Goal: Transaction & Acquisition: Subscribe to service/newsletter

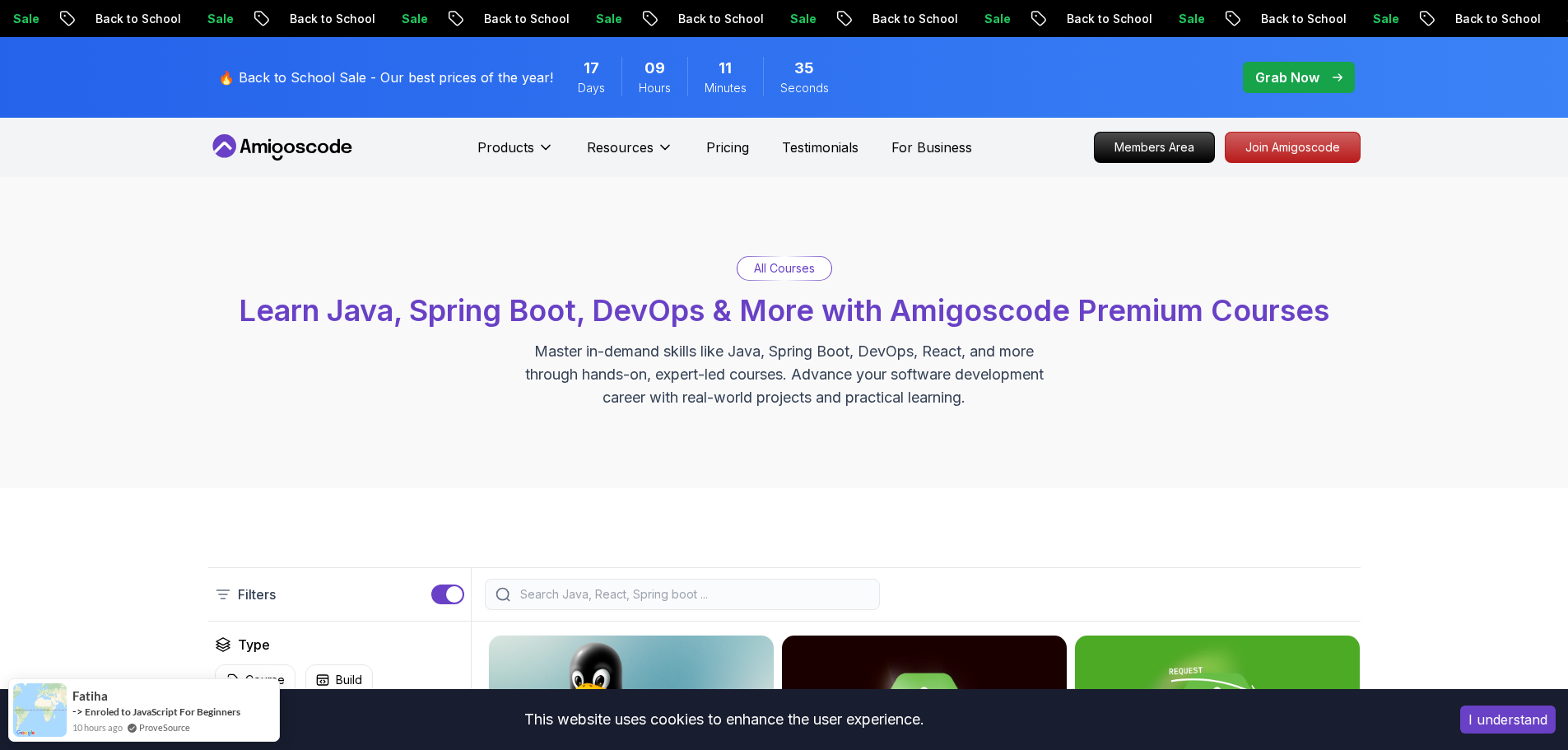
click at [1499, 711] on button "I understand" at bounding box center [1508, 719] width 95 height 28
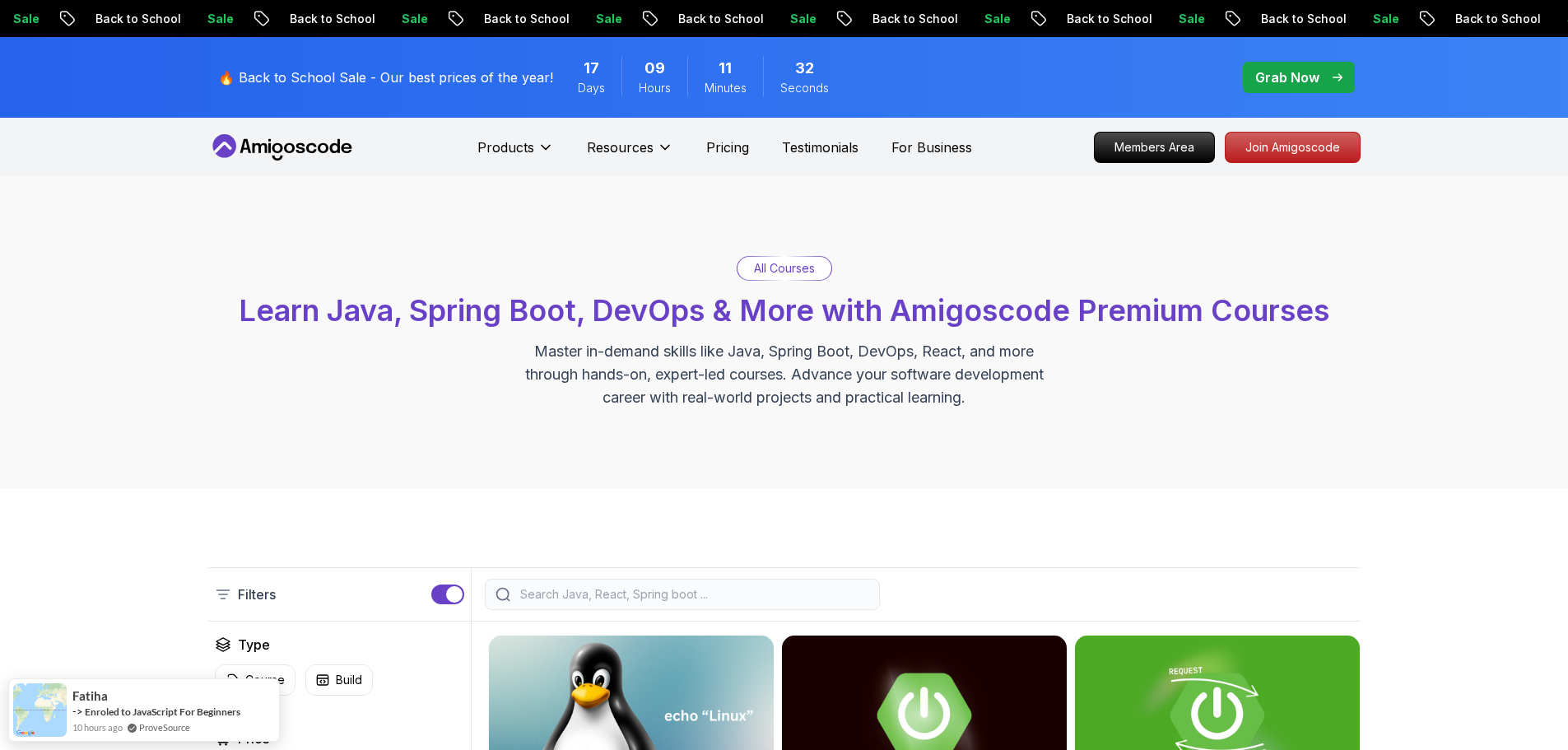
click at [524, 80] on p "🔥 Back to School Sale - Our best prices of the year!" at bounding box center [385, 77] width 335 height 20
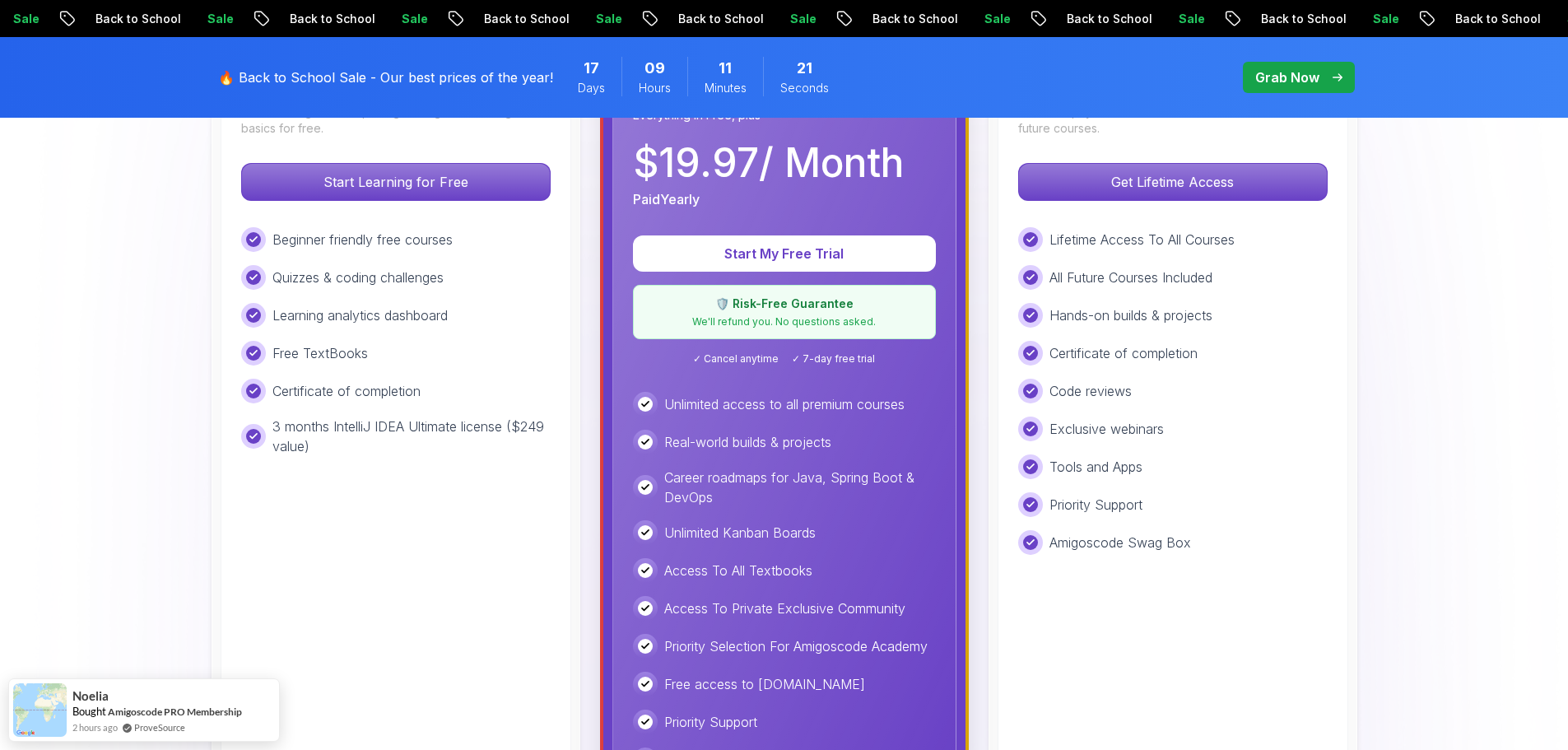
scroll to position [577, 0]
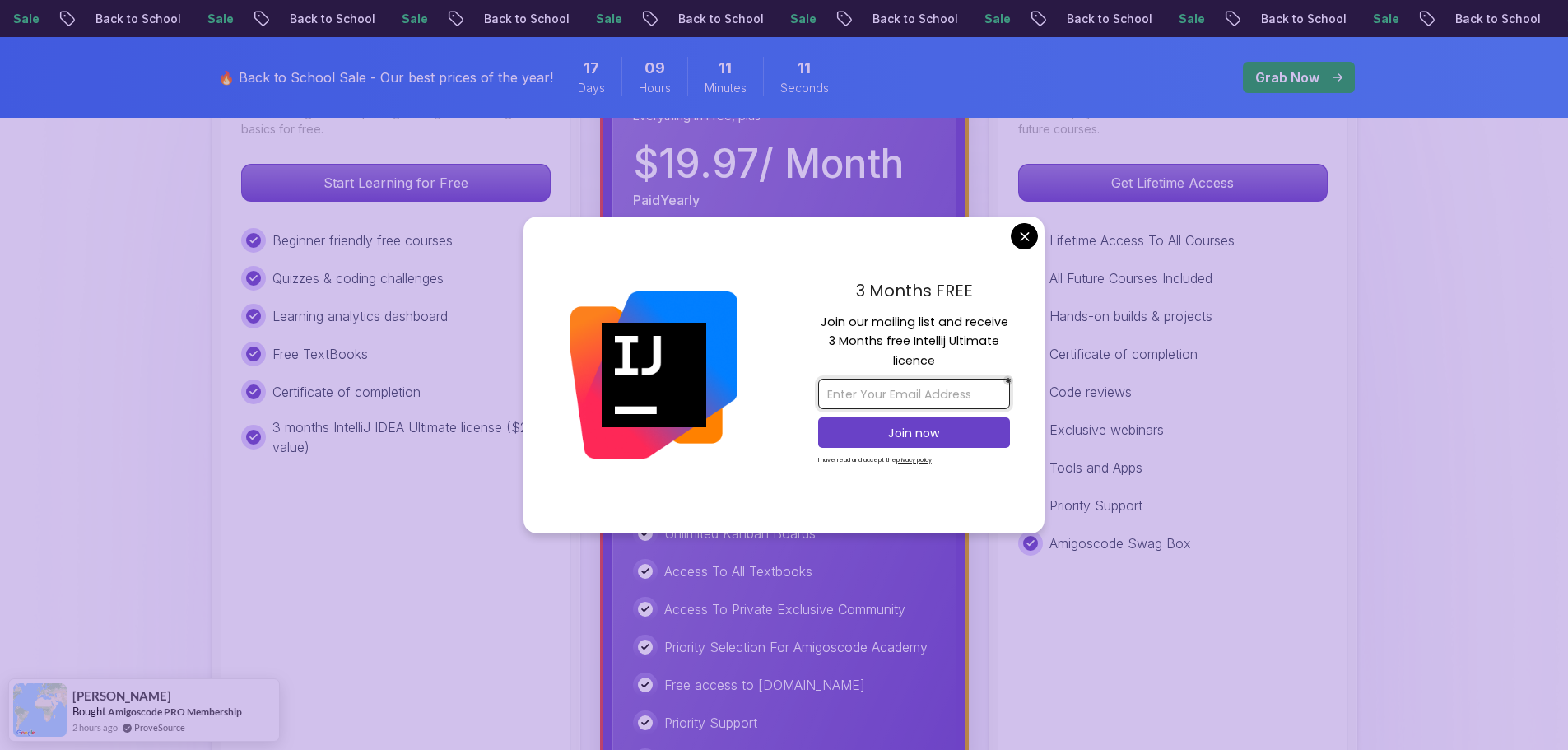
click at [863, 390] on input "email" at bounding box center [913, 394] width 192 height 31
type input "munka.varga.laszlo@gmail.com"
click at [900, 440] on p "Join now" at bounding box center [913, 433] width 155 height 16
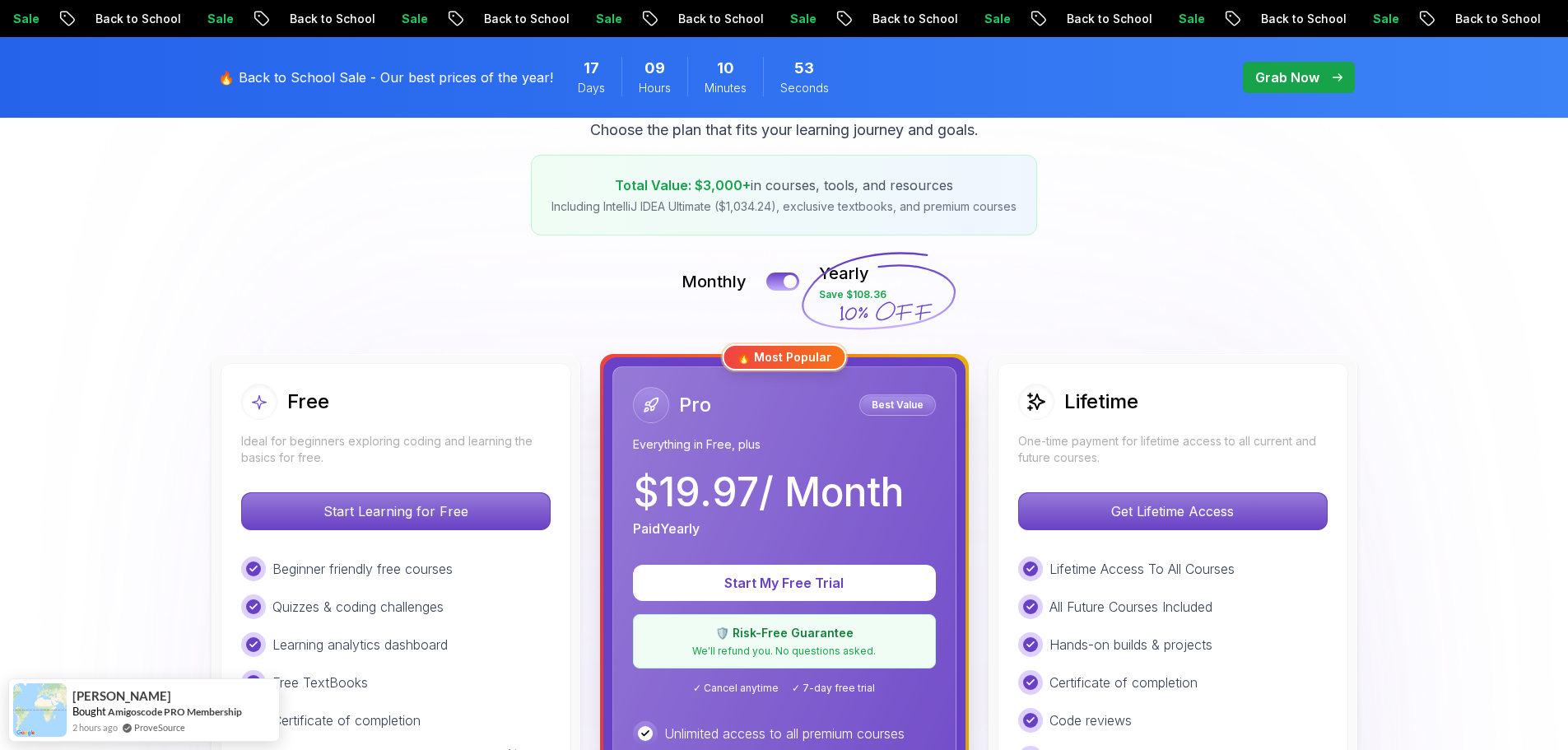
scroll to position [247, 0]
click at [786, 281] on div at bounding box center [790, 282] width 14 height 14
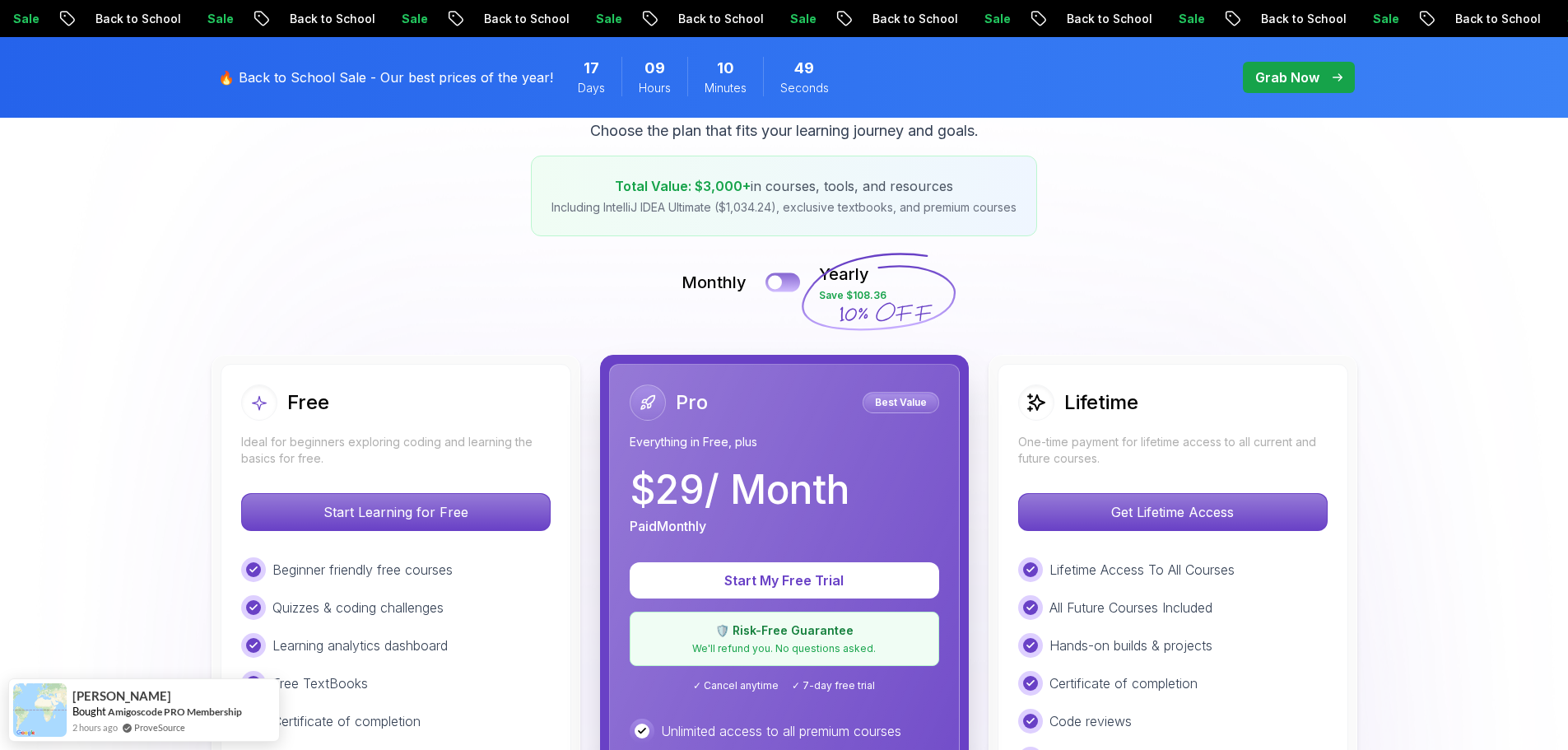
click at [786, 281] on button at bounding box center [783, 281] width 35 height 19
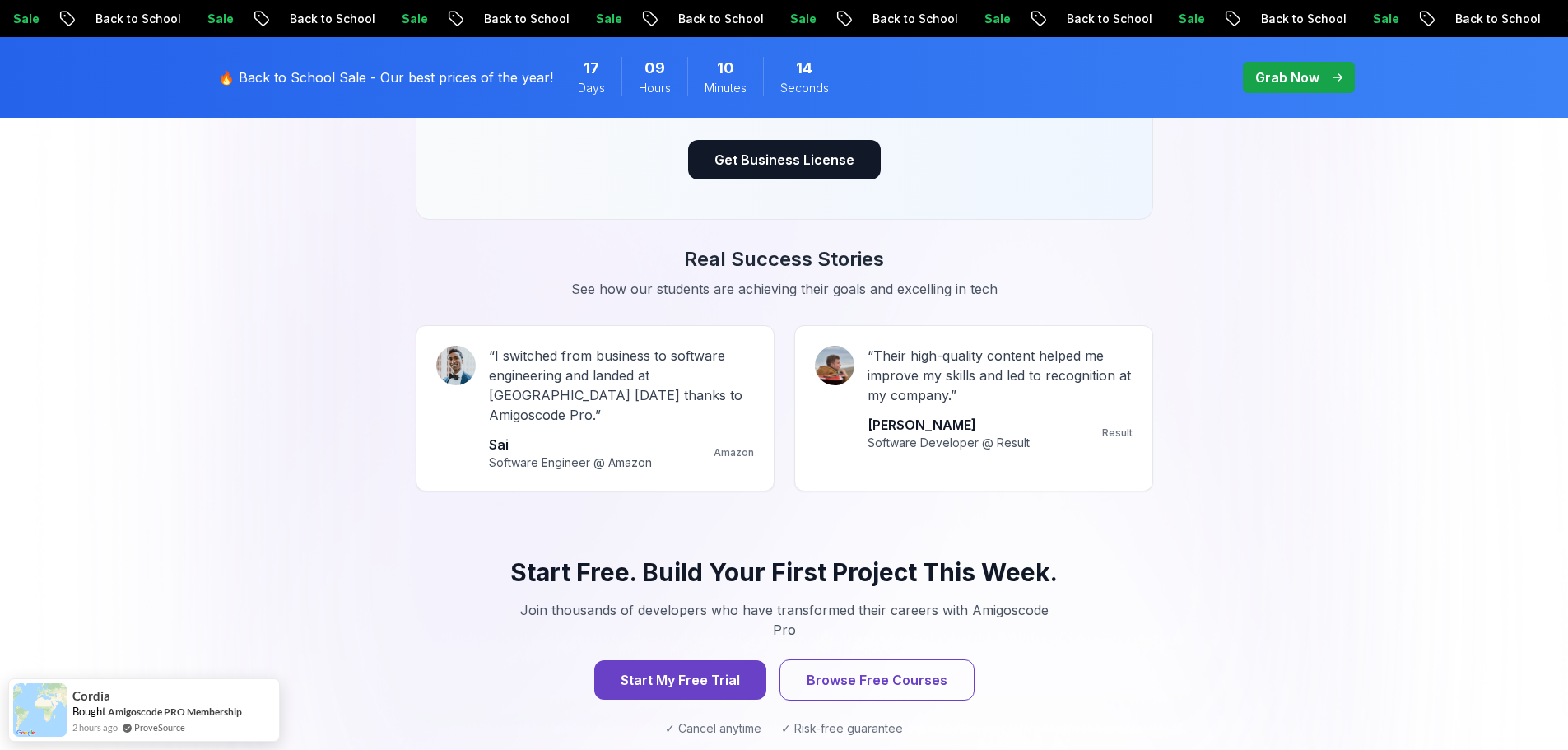
scroll to position [1647, 0]
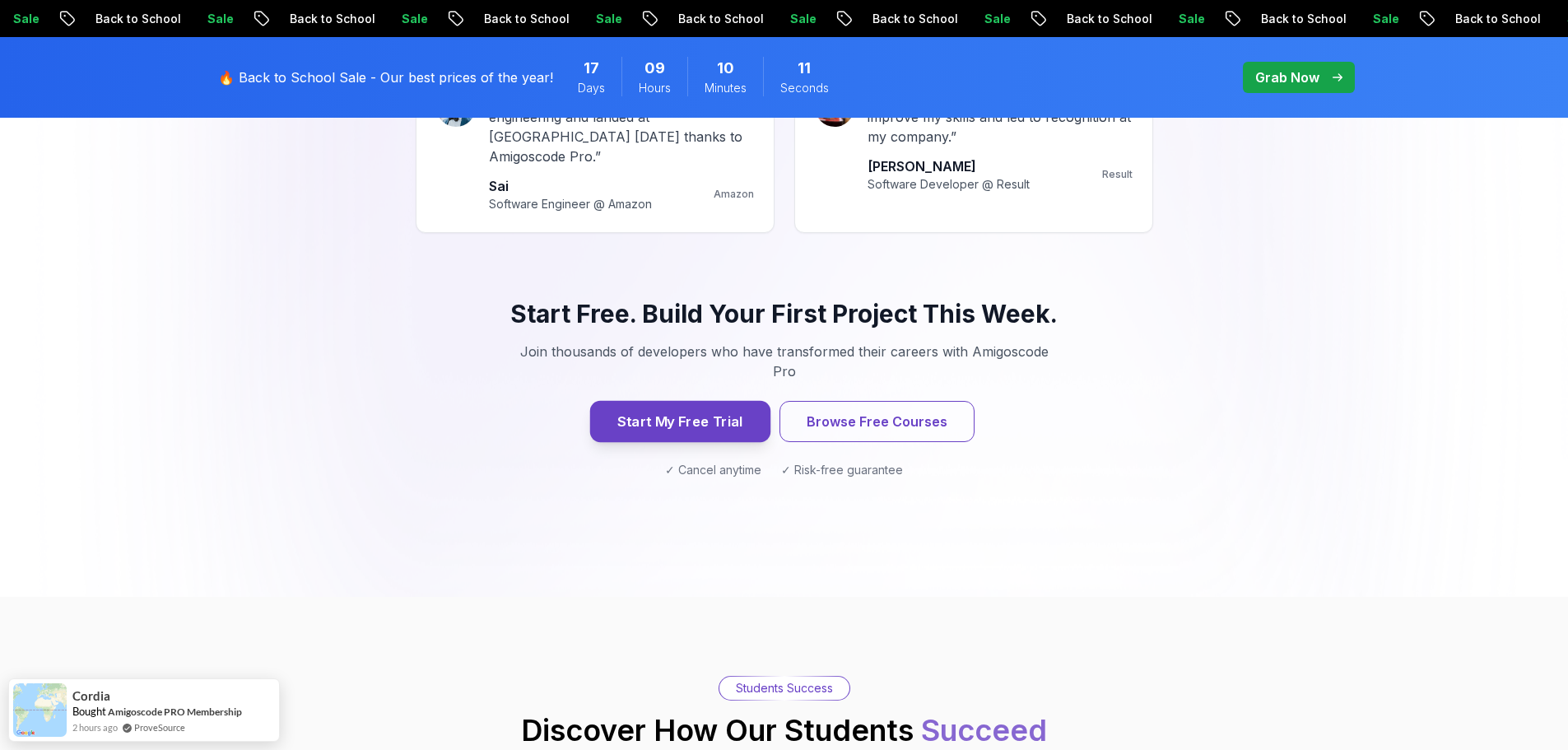
click at [738, 401] on button "Start My Free Trial" at bounding box center [679, 421] width 181 height 41
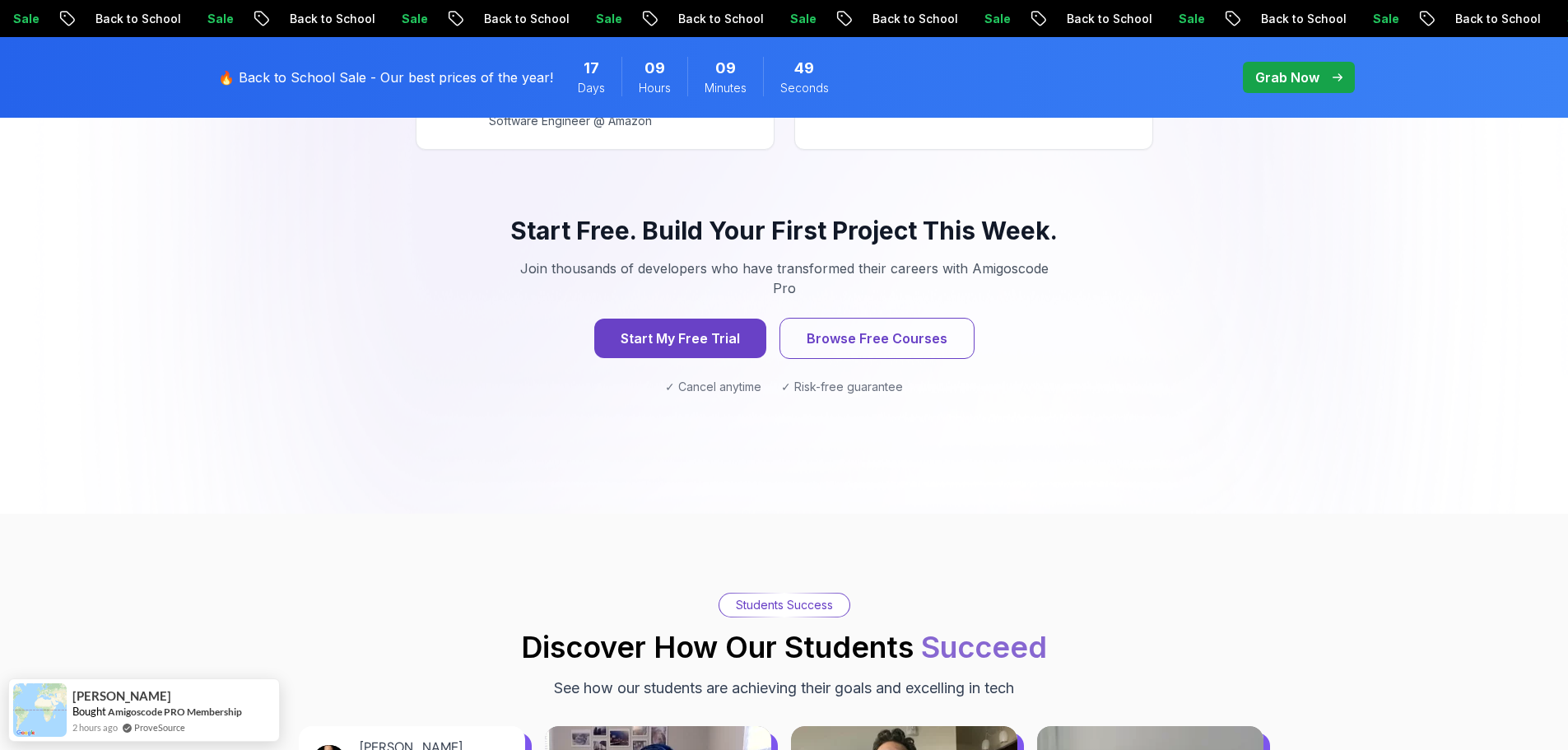
scroll to position [1729, 0]
click at [691, 319] on button "Start My Free Trial" at bounding box center [679, 339] width 181 height 41
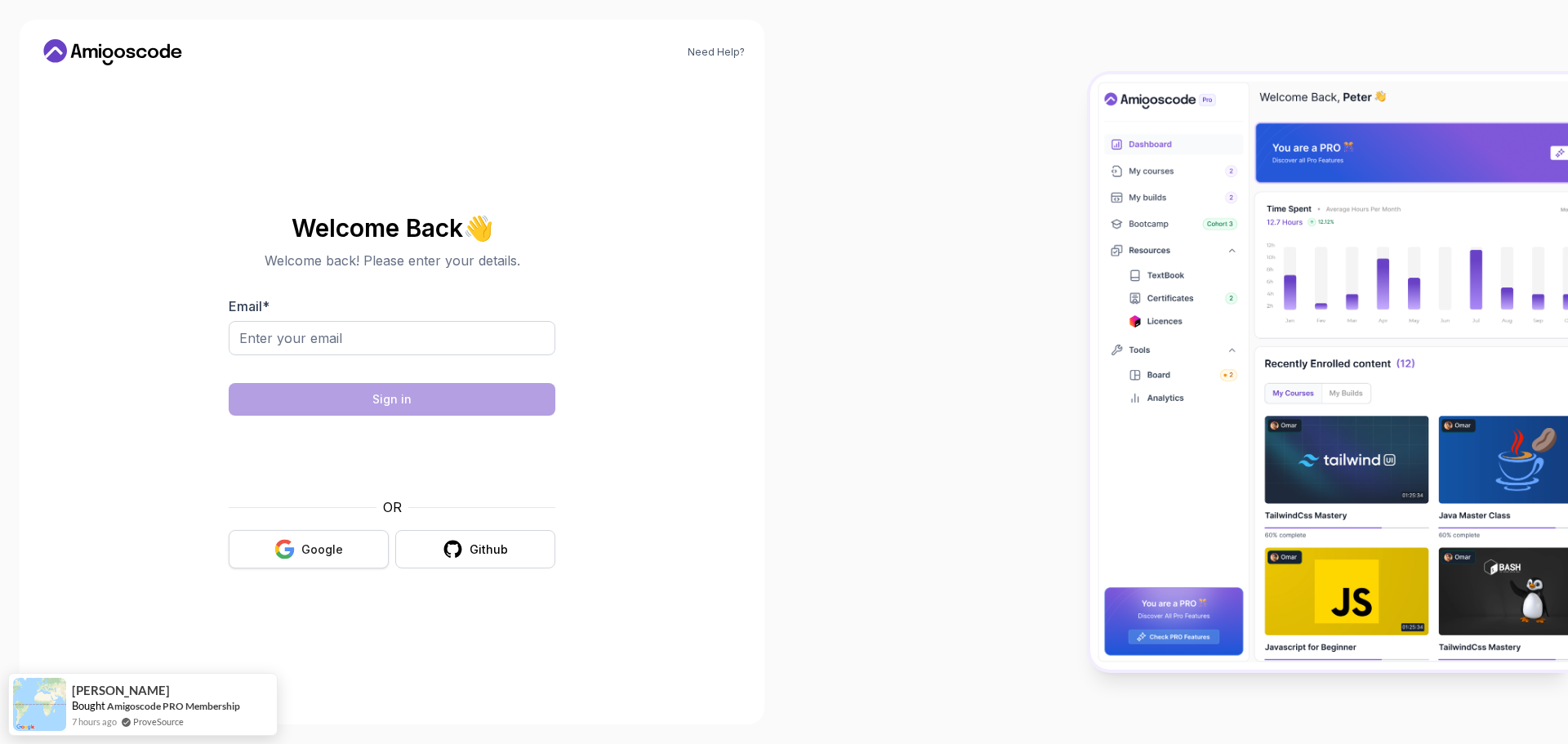
click at [322, 548] on div "Google" at bounding box center [322, 549] width 41 height 16
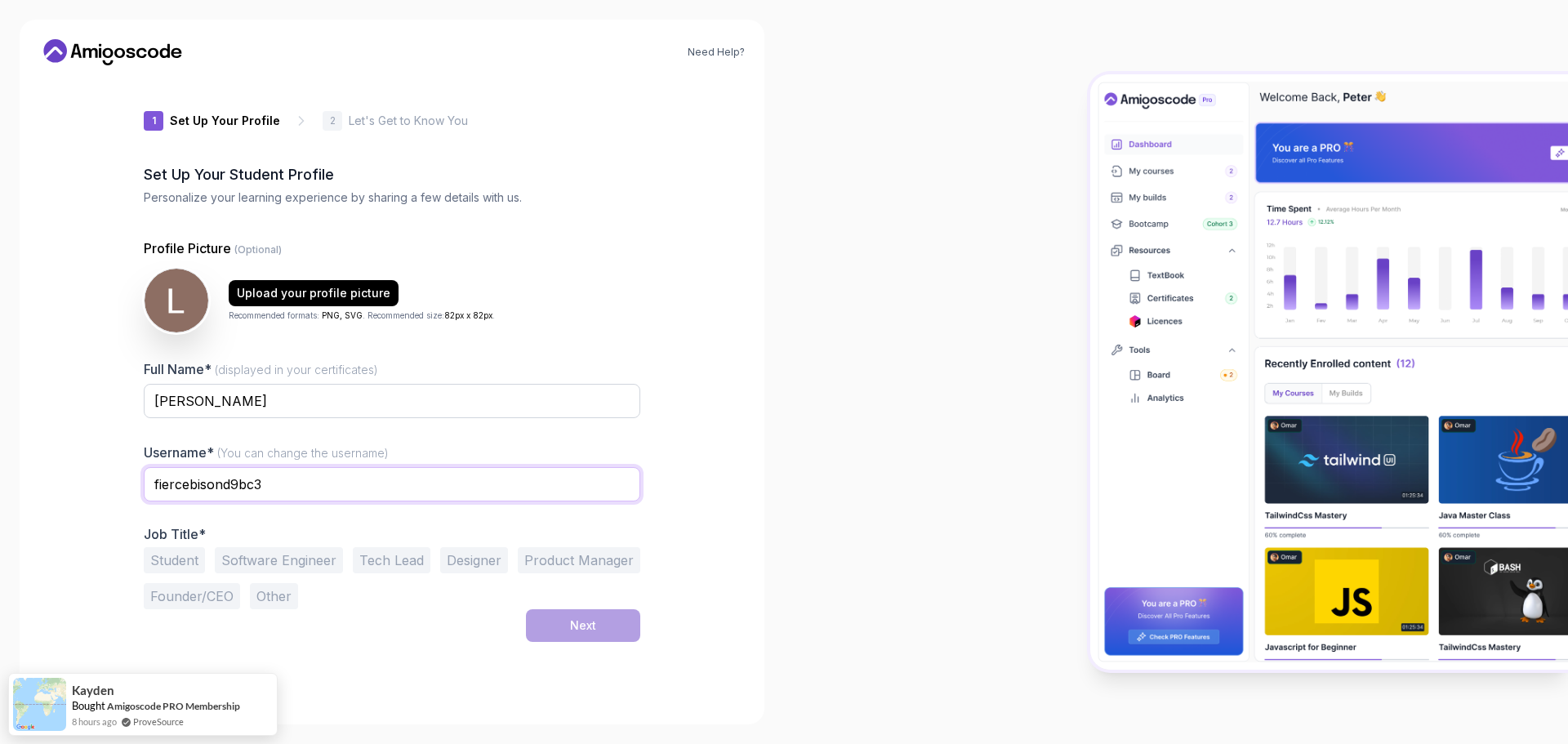
drag, startPoint x: 283, startPoint y: 477, endPoint x: 133, endPoint y: 469, distance: 150.2
click at [133, 469] on div "1 Set Up Your Profile 1 Set Up Your Profile 2 Let's Get to Know You Set Up Your…" at bounding box center [392, 392] width 548 height 627
type input "V"
type input "Lacza"
click at [285, 552] on button "Software Engineer" at bounding box center [278, 560] width 128 height 26
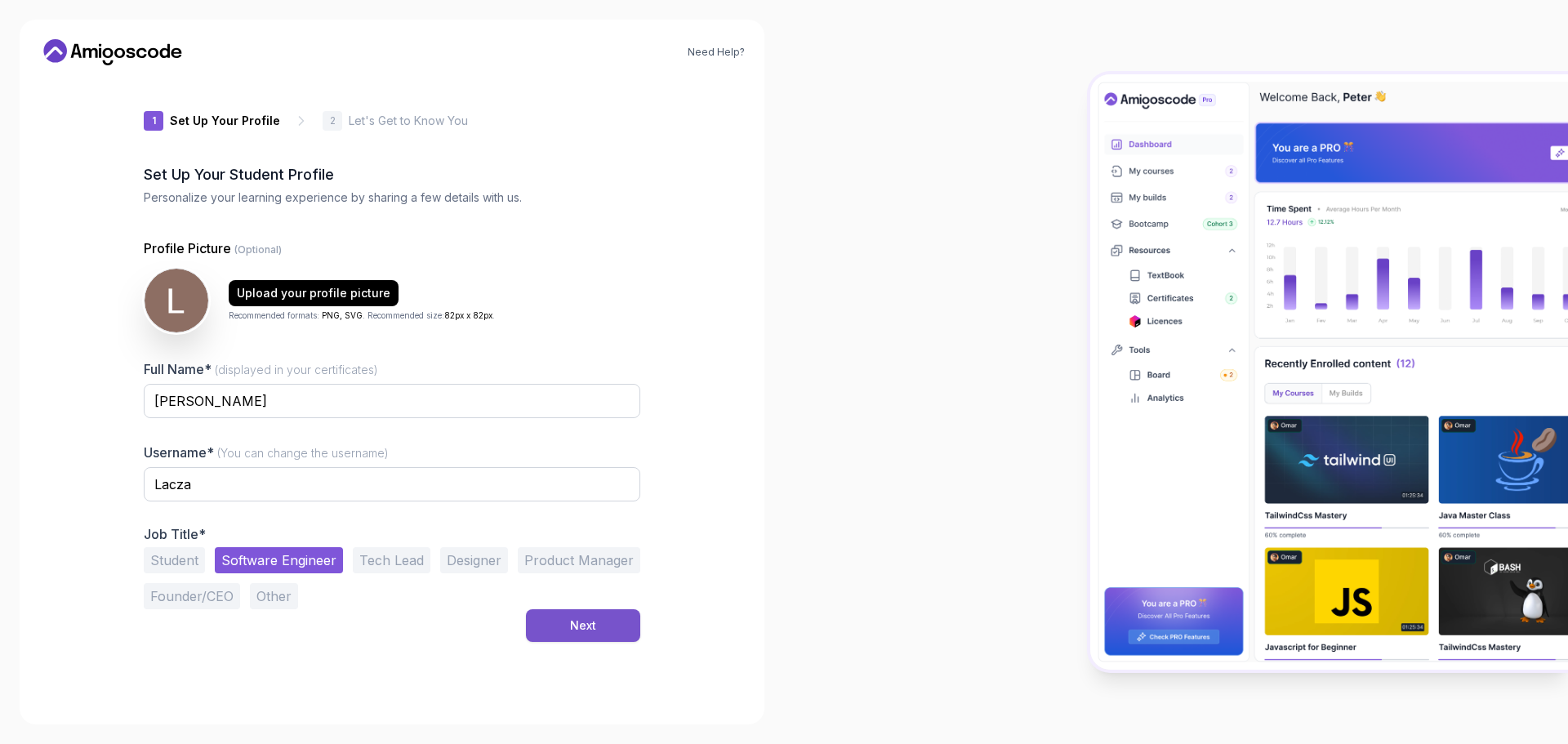
click at [609, 623] on button "Next" at bounding box center [583, 625] width 114 height 32
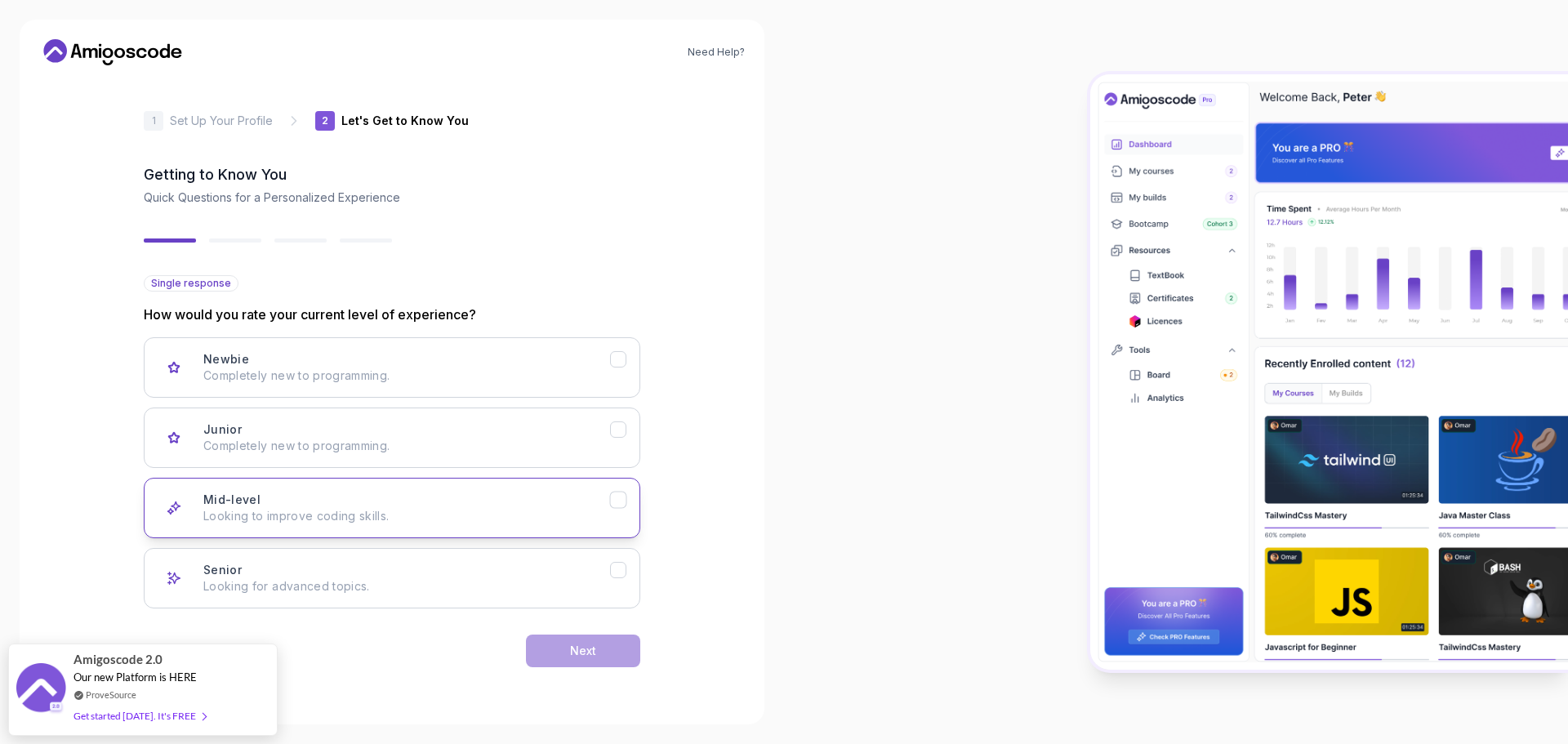
click at [373, 486] on button "Mid-level Looking to improve coding skills." at bounding box center [392, 507] width 496 height 60
click at [604, 649] on button "Next" at bounding box center [583, 651] width 114 height 32
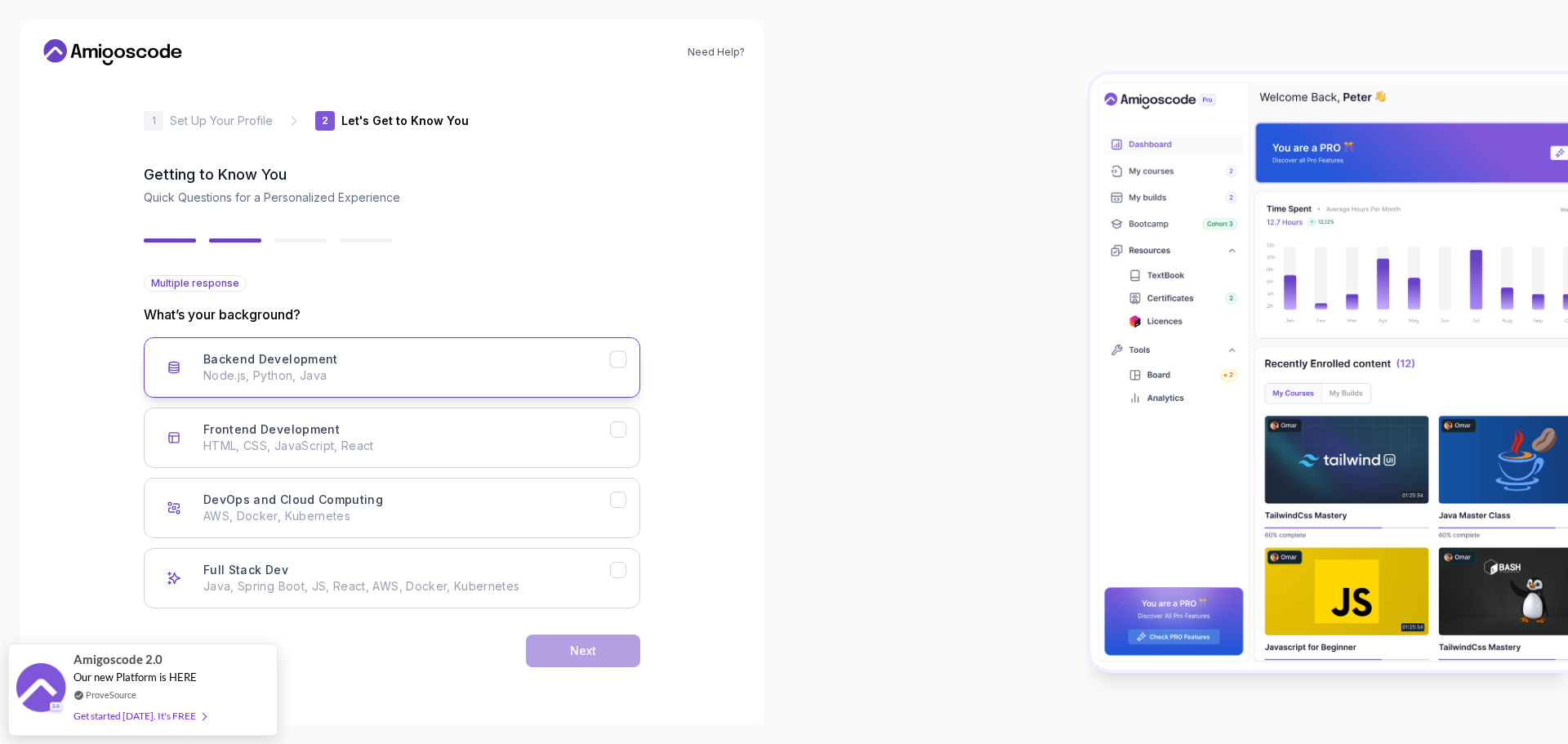
click at [363, 369] on p "Node.js, Python, Java" at bounding box center [407, 376] width 407 height 16
click at [408, 510] on p "AWS, Docker, Kubernetes" at bounding box center [407, 516] width 407 height 16
click at [490, 492] on div "DevOps and Cloud Computing AWS, Docker, Kubernetes" at bounding box center [407, 508] width 407 height 32
click at [491, 386] on button "Backend Development Node.js, Python, Java" at bounding box center [392, 367] width 496 height 60
click at [468, 584] on p "Java, Spring Boot, JS, React, AWS, Docker, Kubernetes" at bounding box center [407, 586] width 407 height 16
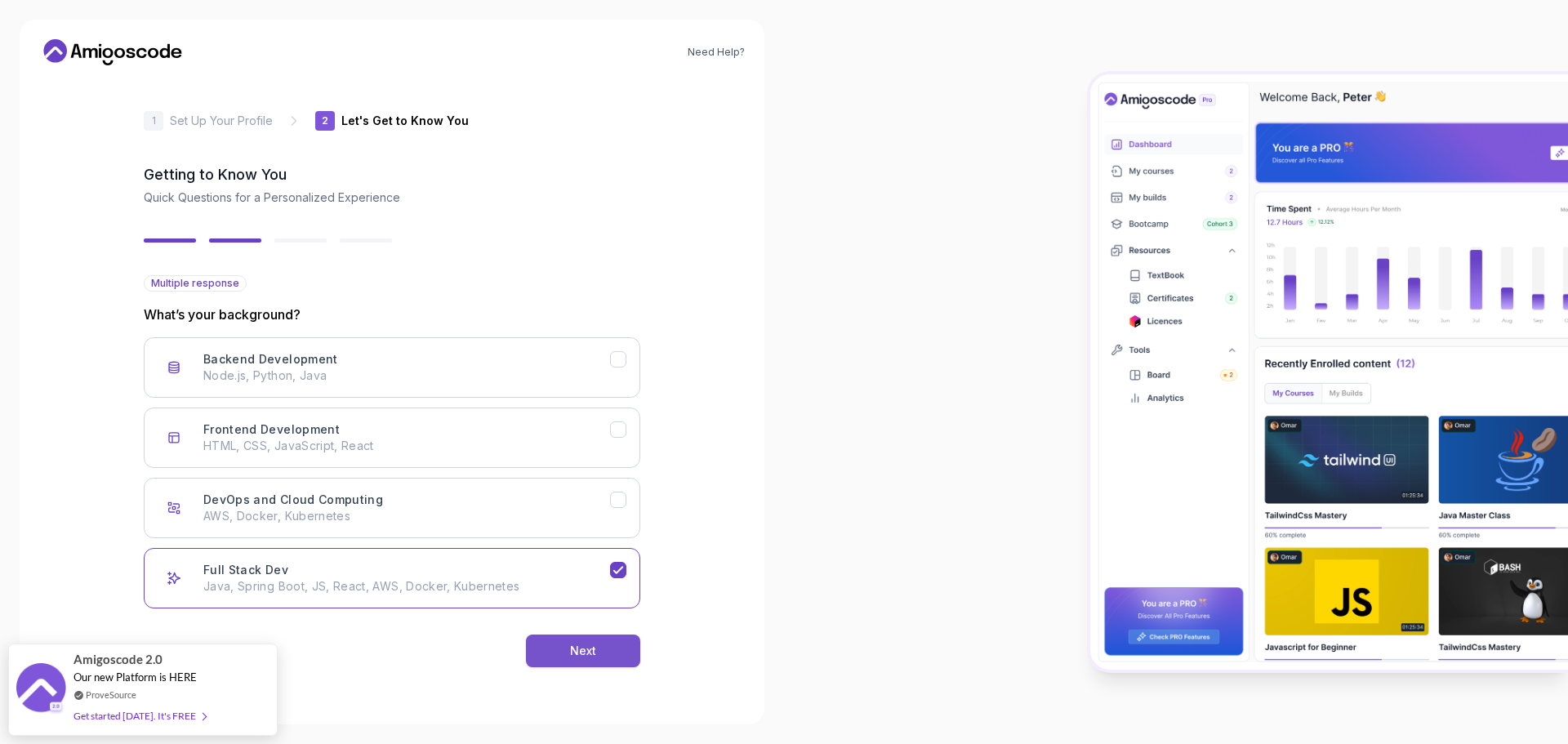
click at [574, 646] on div "Next" at bounding box center [583, 651] width 26 height 16
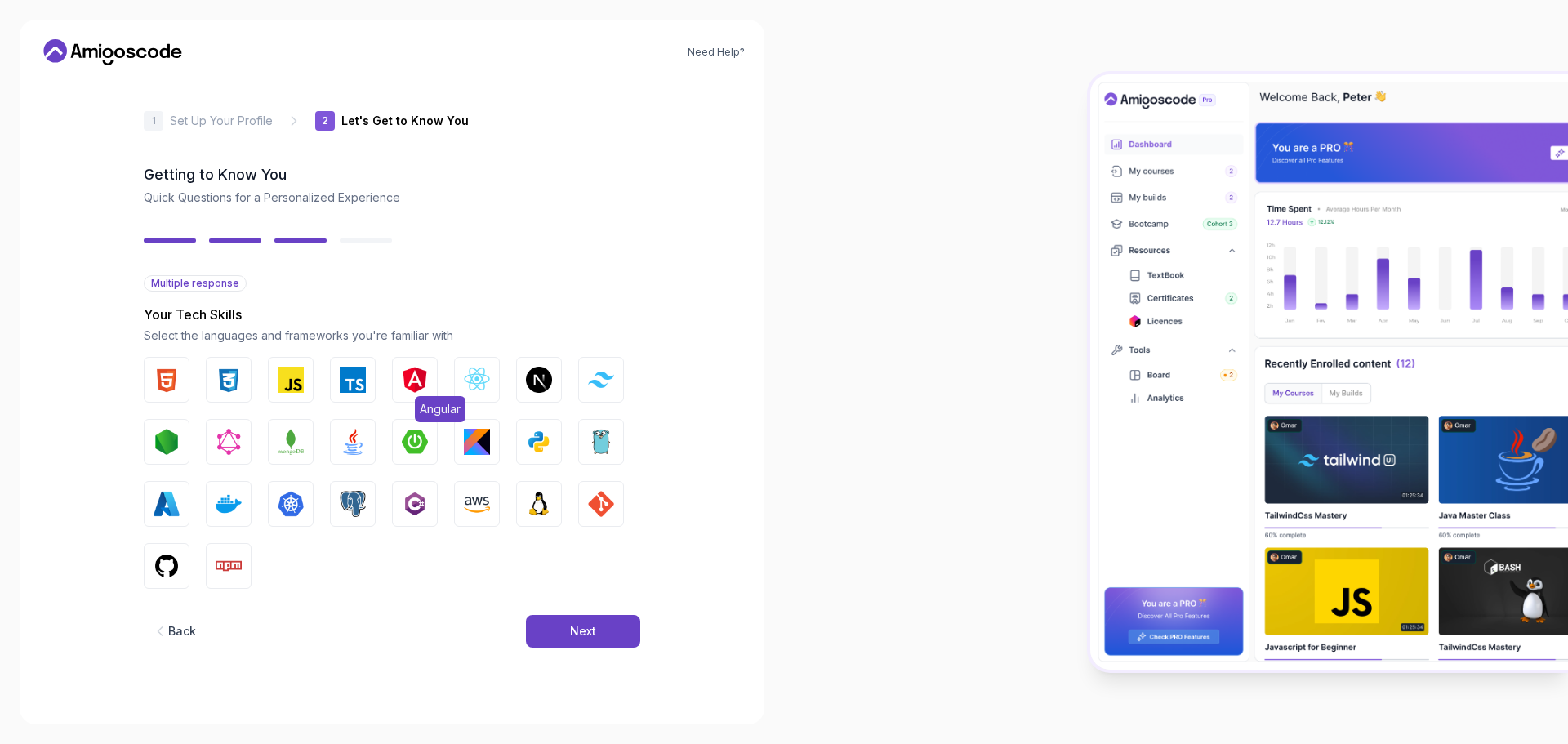
click at [416, 377] on img "button" at bounding box center [414, 379] width 26 height 26
click at [420, 436] on img "button" at bounding box center [414, 441] width 26 height 26
click at [357, 442] on img "button" at bounding box center [352, 441] width 26 height 26
click at [225, 504] on img "button" at bounding box center [228, 504] width 26 height 26
click at [231, 559] on img "button" at bounding box center [228, 566] width 26 height 26
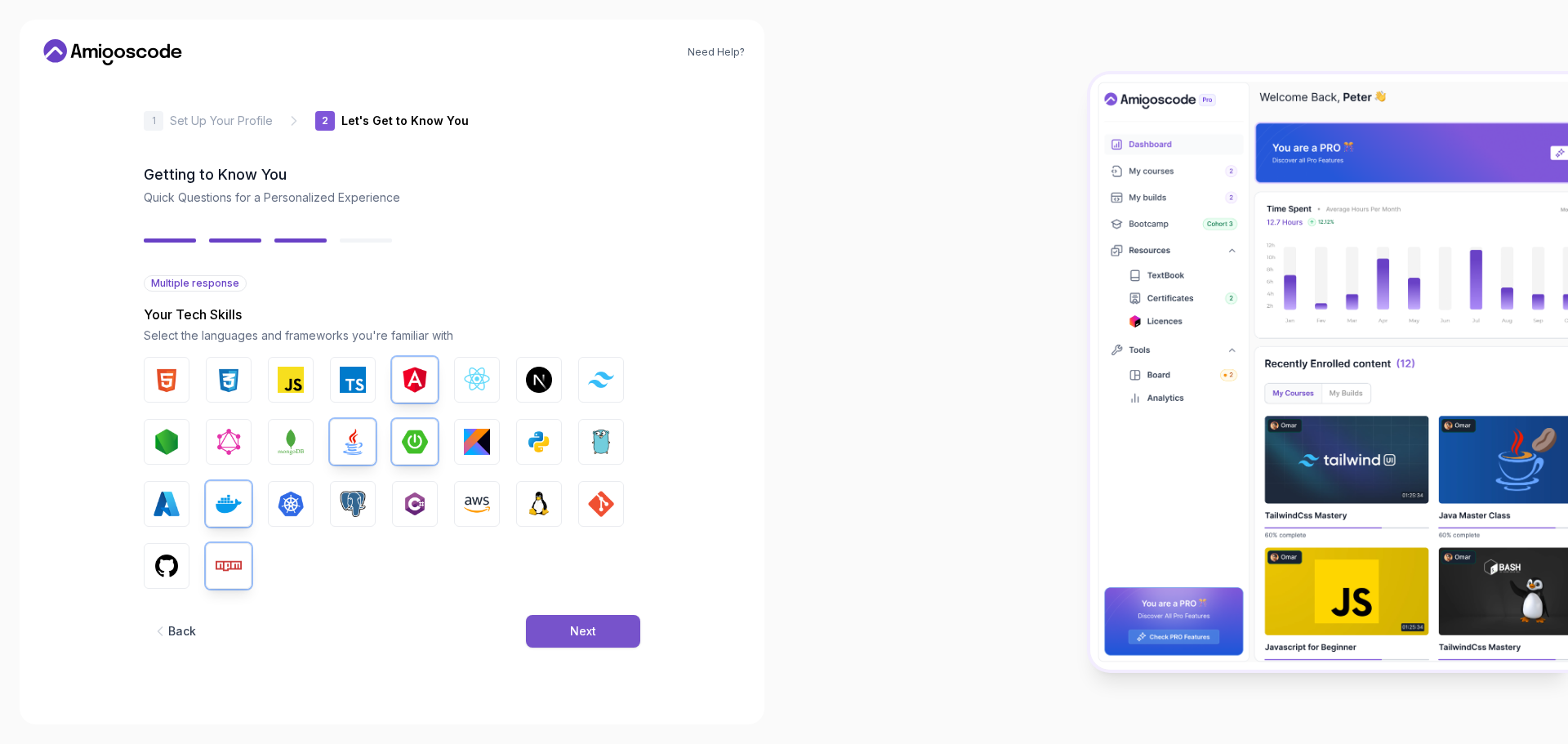
click at [569, 629] on button "Next" at bounding box center [583, 631] width 114 height 32
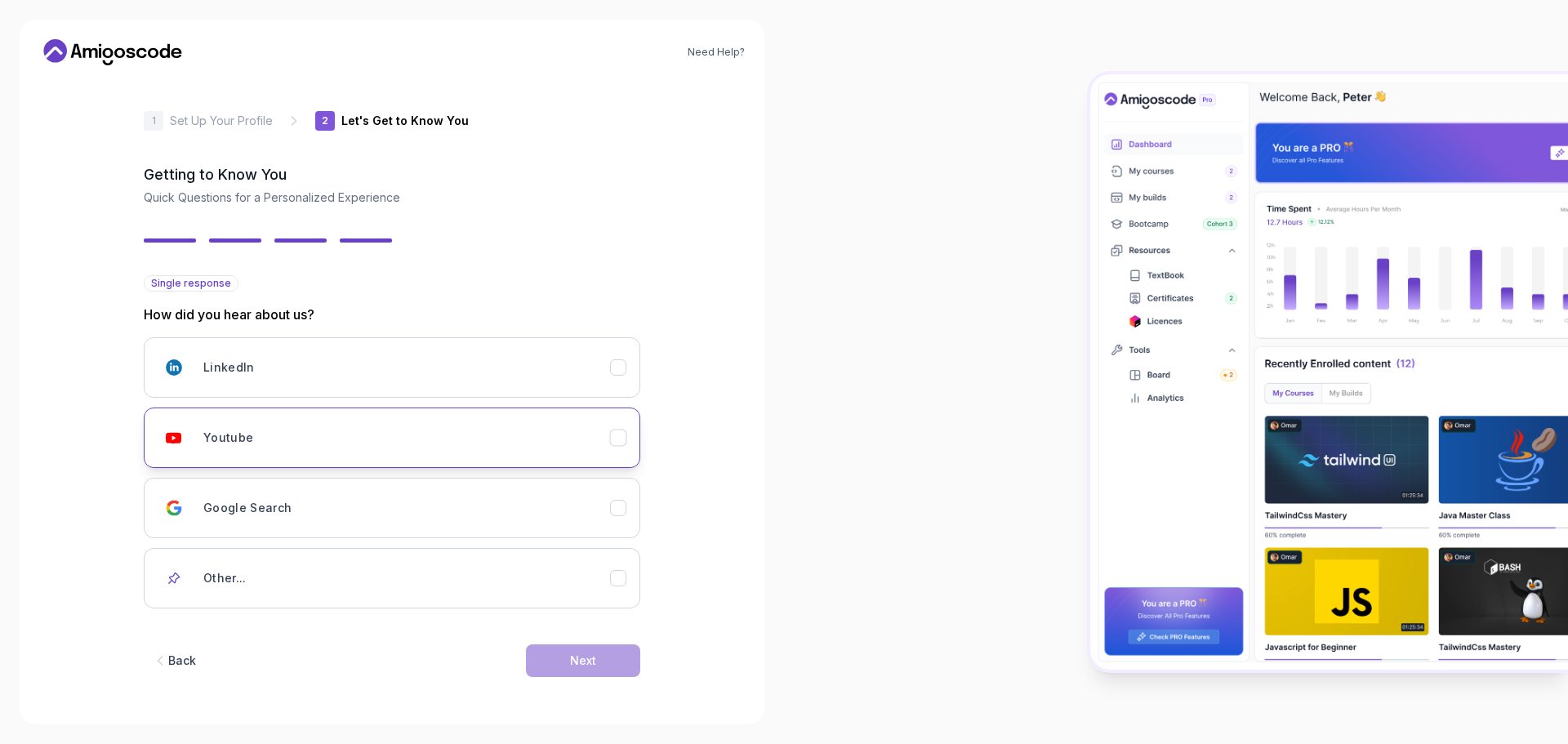
click at [443, 453] on div "Youtube" at bounding box center [407, 438] width 407 height 32
click at [619, 656] on button "Next" at bounding box center [583, 660] width 114 height 32
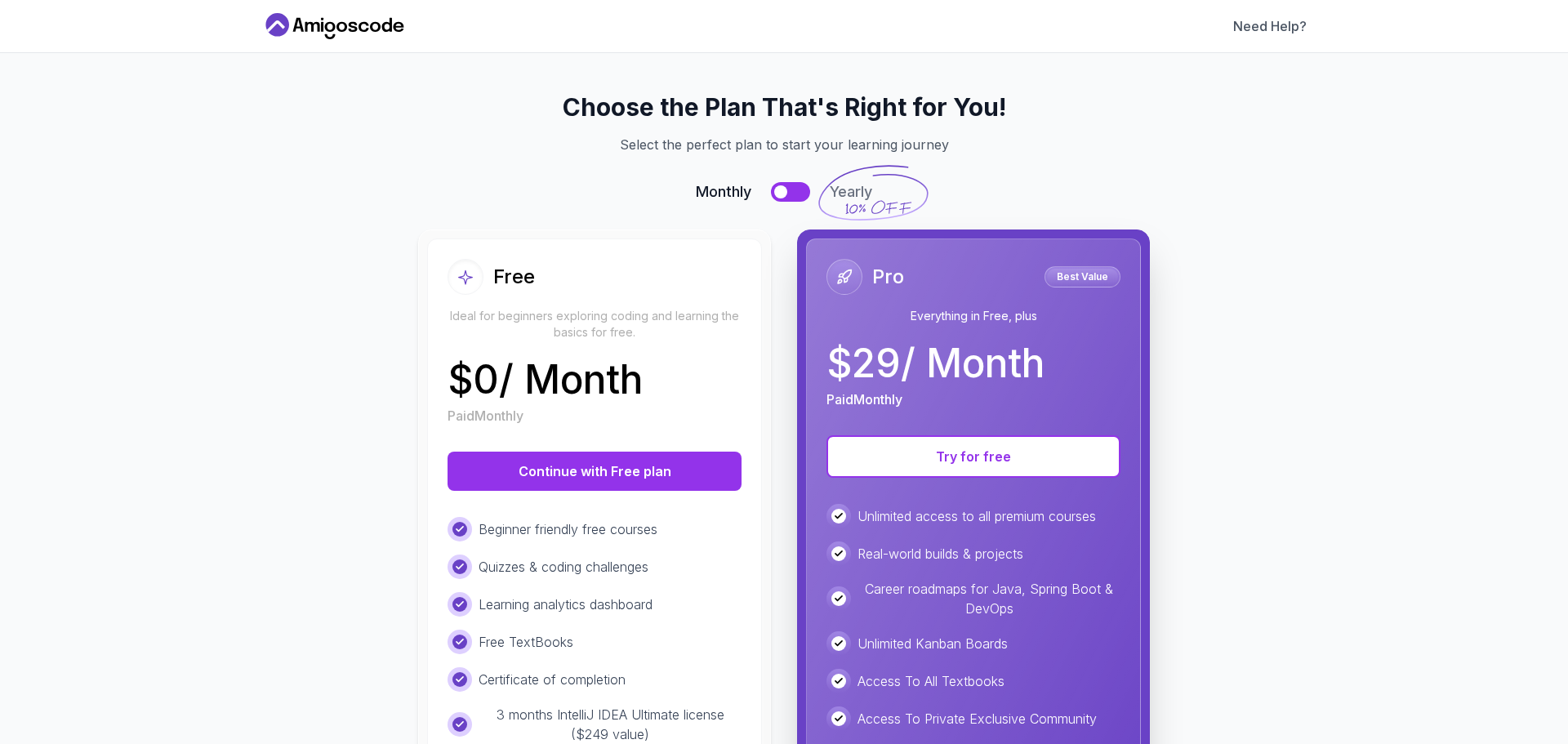
click at [643, 386] on p "$ 0 / Month" at bounding box center [545, 380] width 195 height 40
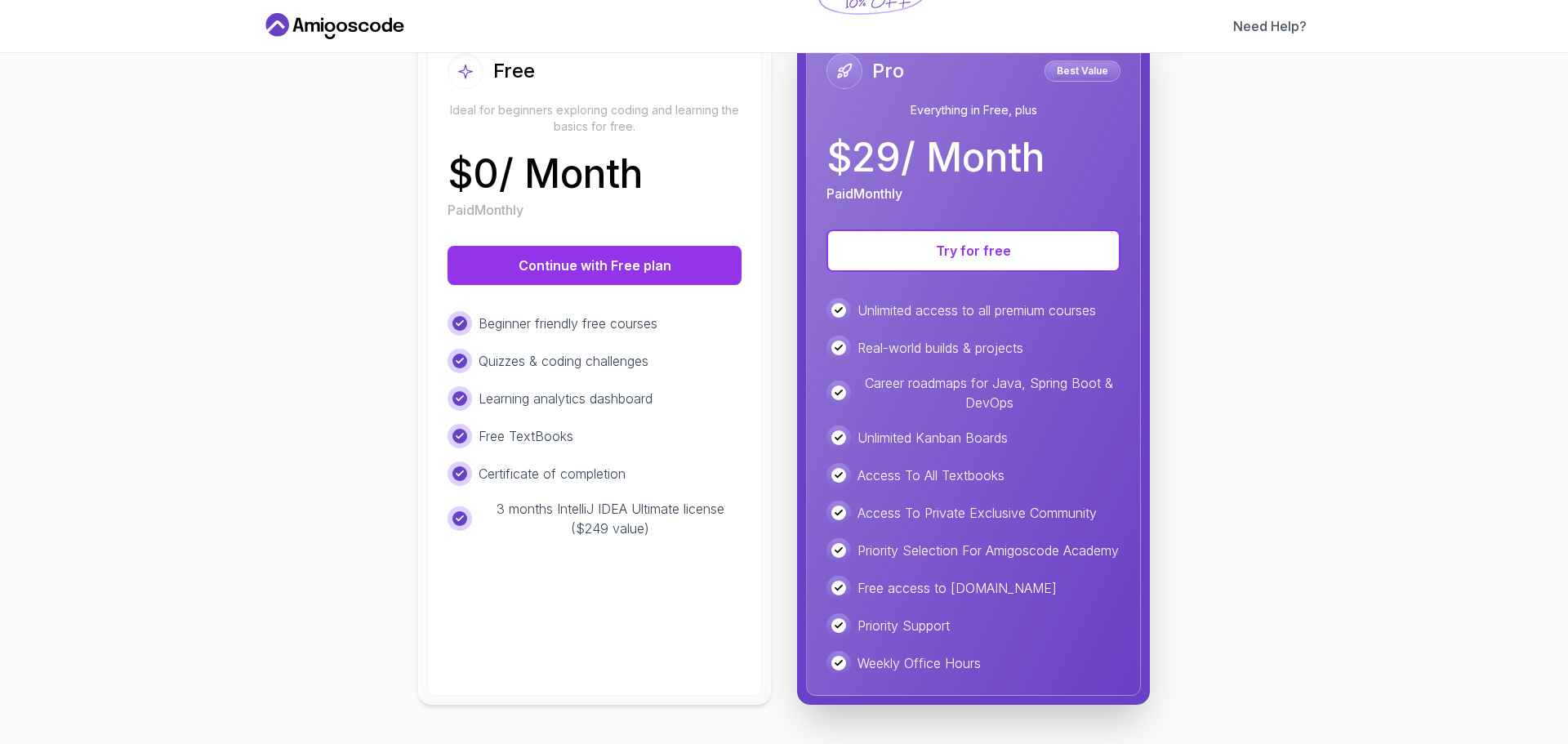
scroll to position [221, 0]
click at [566, 249] on button "Continue with Free plan" at bounding box center [594, 266] width 294 height 40
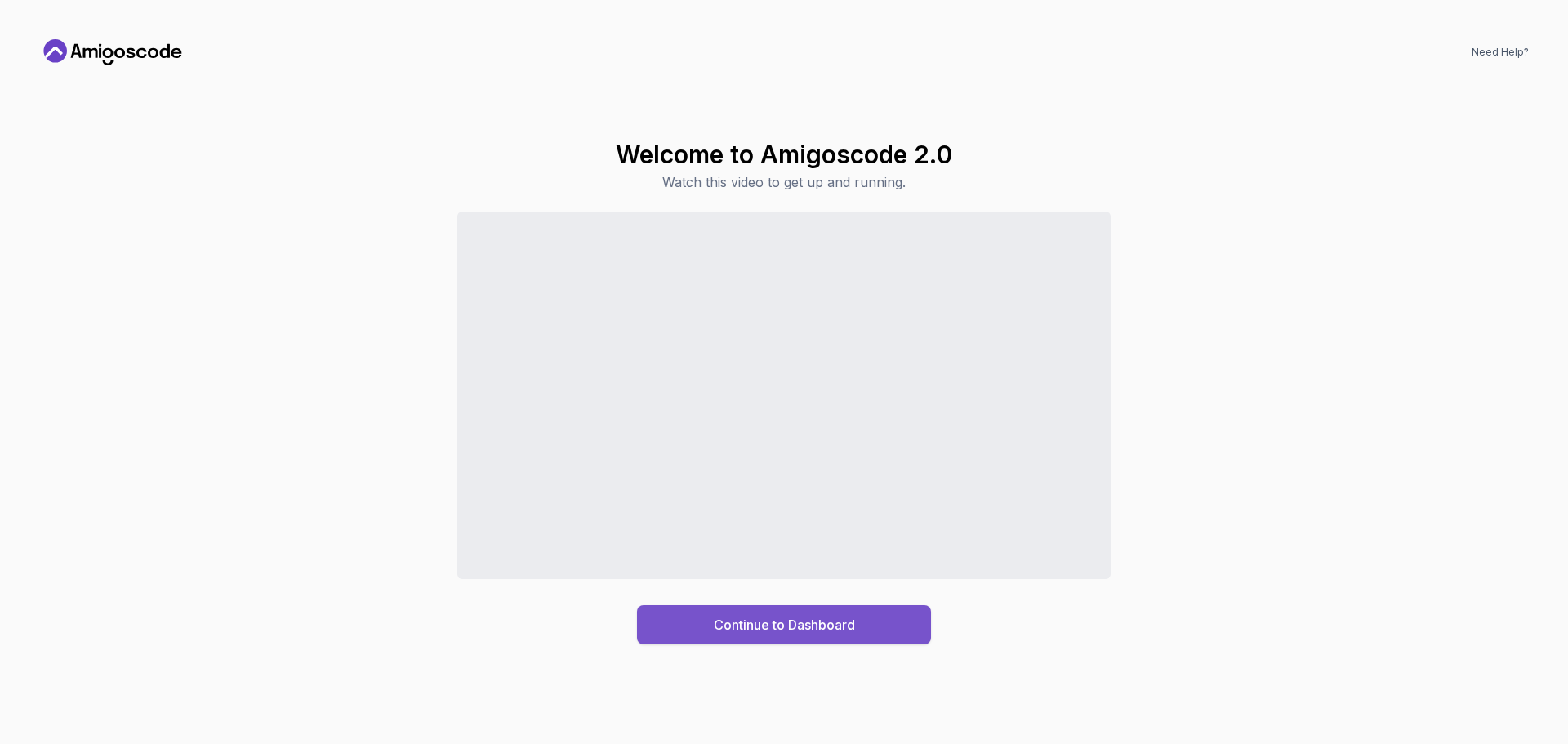
click at [749, 636] on button "Continue to Dashboard" at bounding box center [784, 625] width 294 height 40
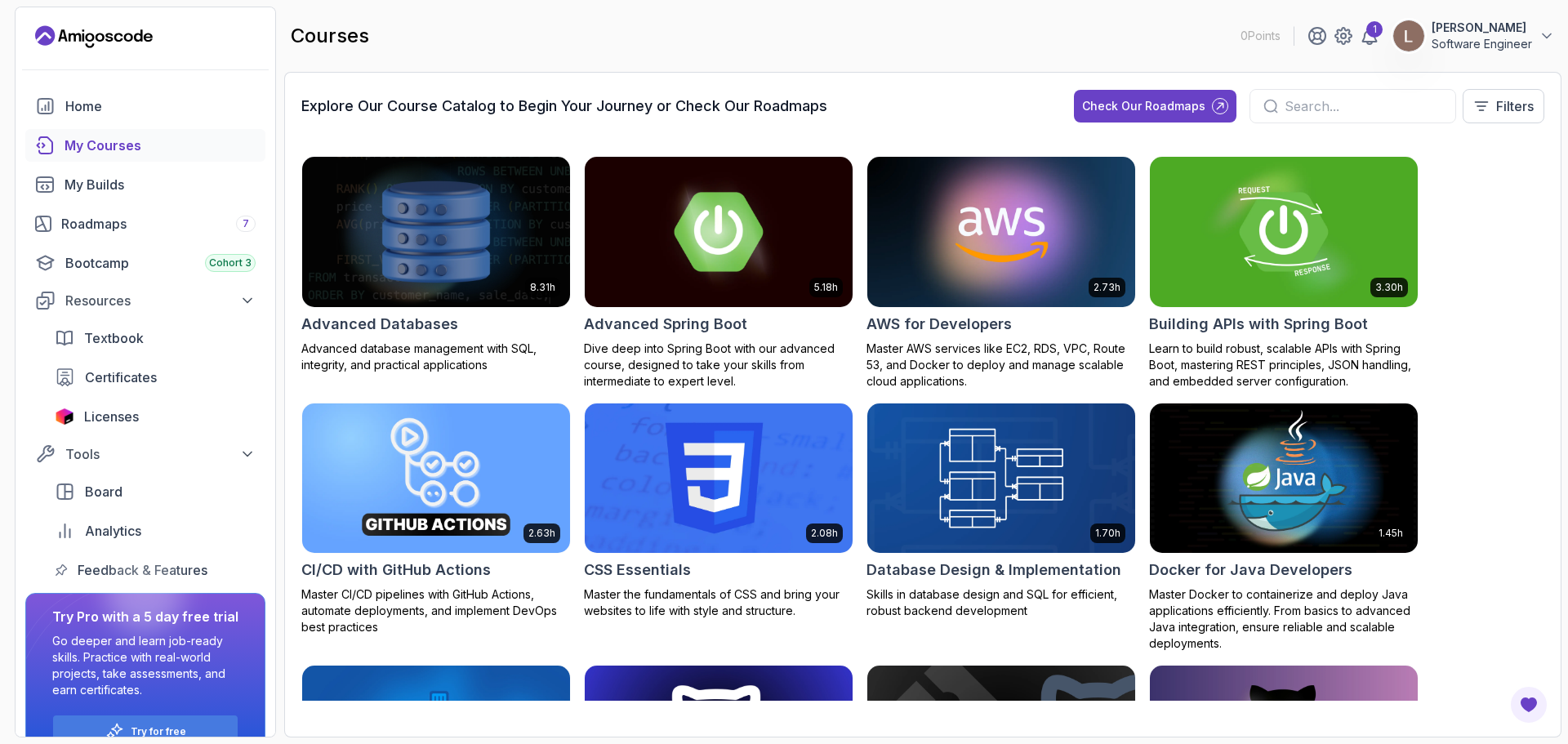
click at [1309, 105] on input "text" at bounding box center [1363, 106] width 158 height 20
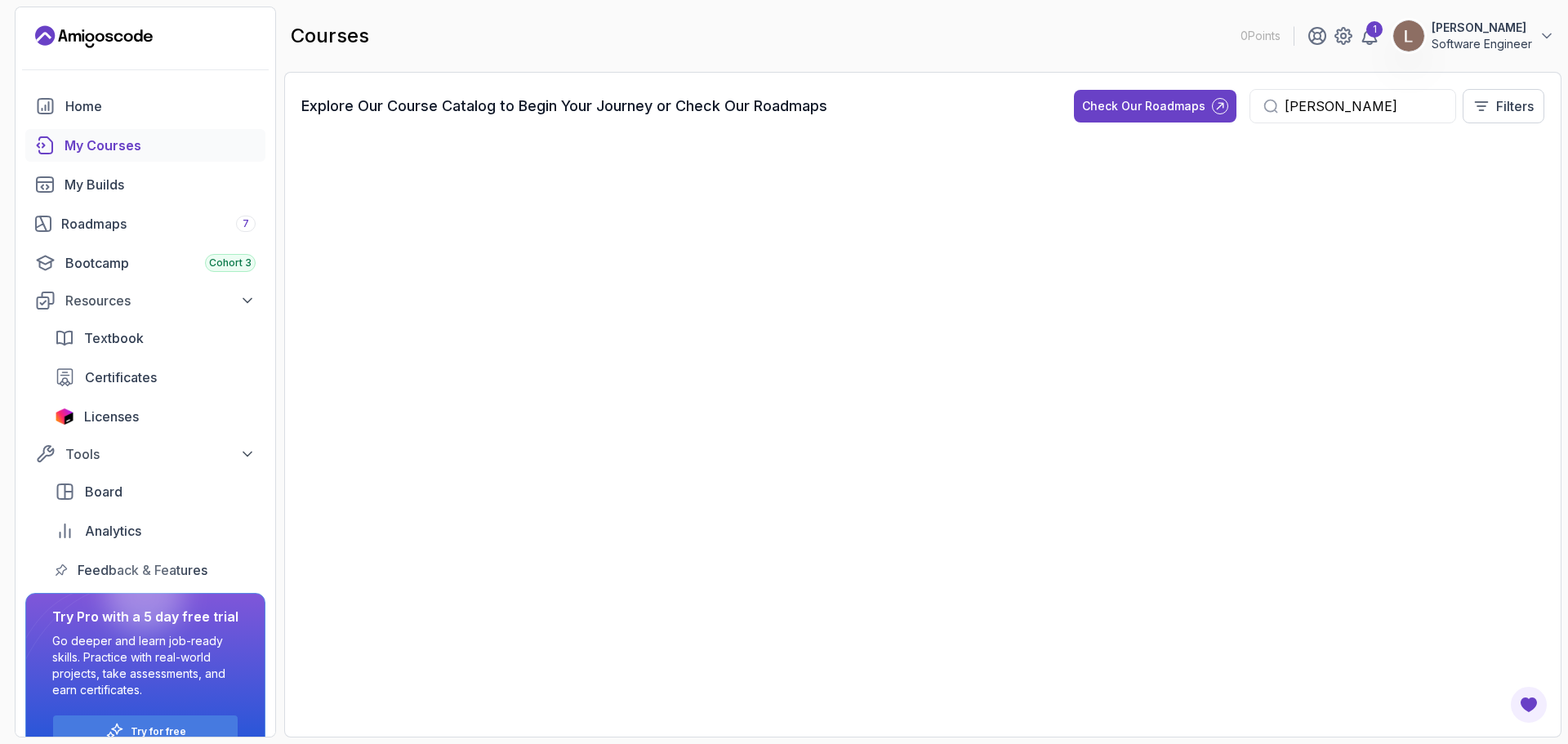
click at [1401, 104] on input "[PERSON_NAME]" at bounding box center [1363, 106] width 158 height 20
type input "[PERSON_NAME]"
drag, startPoint x: 1355, startPoint y: 110, endPoint x: 1181, endPoint y: 103, distance: 174.1
click at [1181, 103] on div "Check Our Roadmaps [PERSON_NAME] Filters" at bounding box center [1309, 106] width 470 height 34
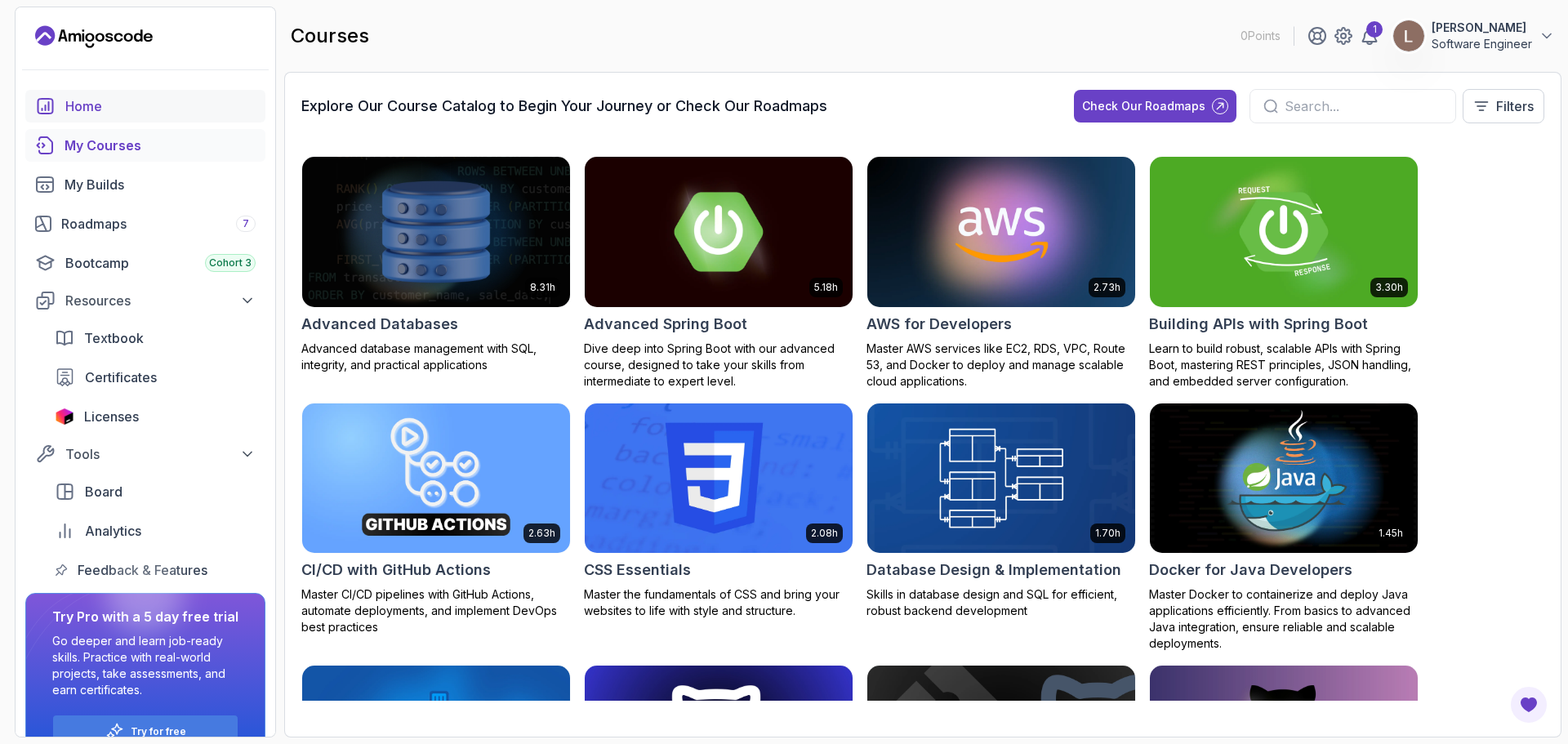
click at [78, 114] on div "Home" at bounding box center [160, 106] width 190 height 20
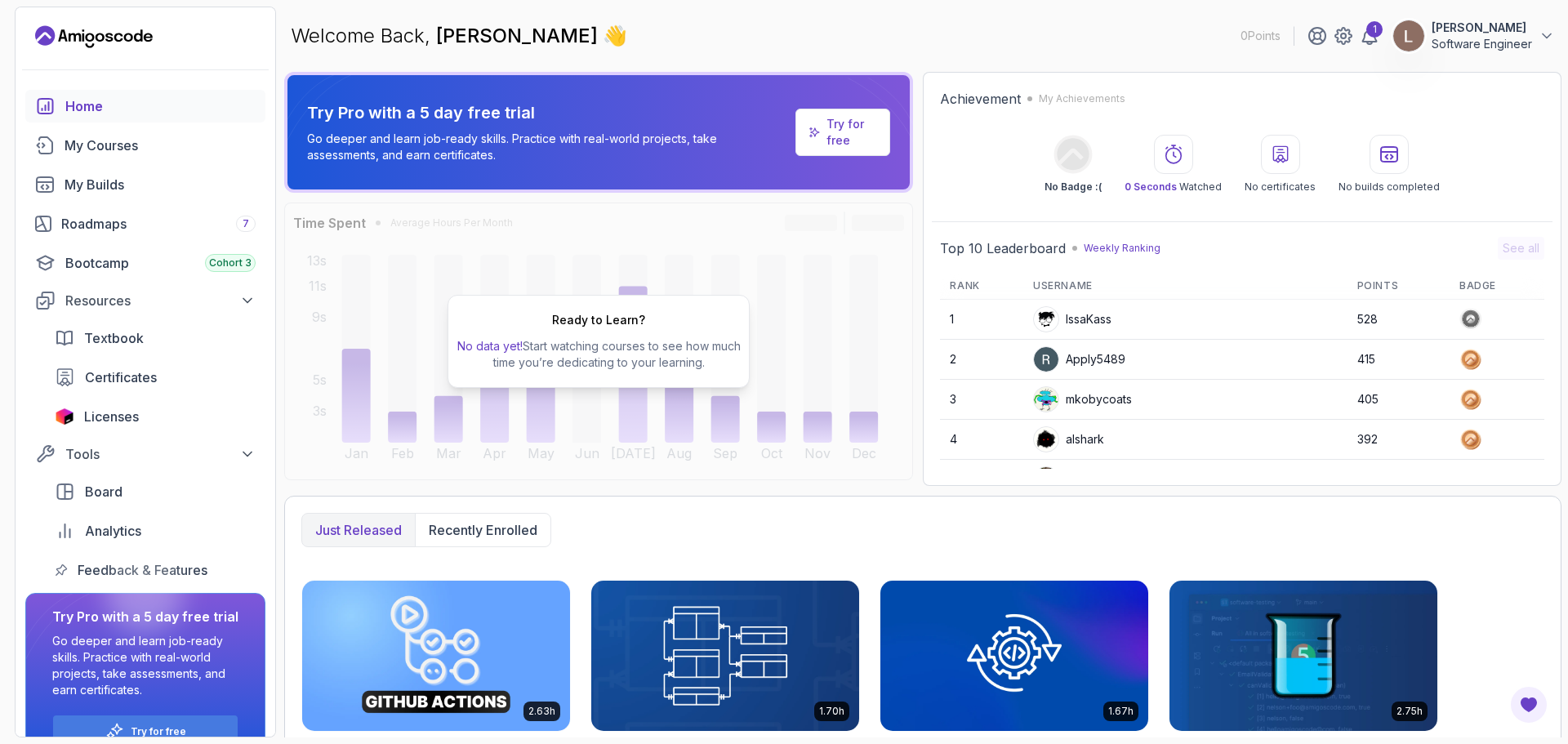
click at [611, 340] on p "No data yet! Start watching courses to see how much time you’re dedicating to y…" at bounding box center [598, 354] width 287 height 32
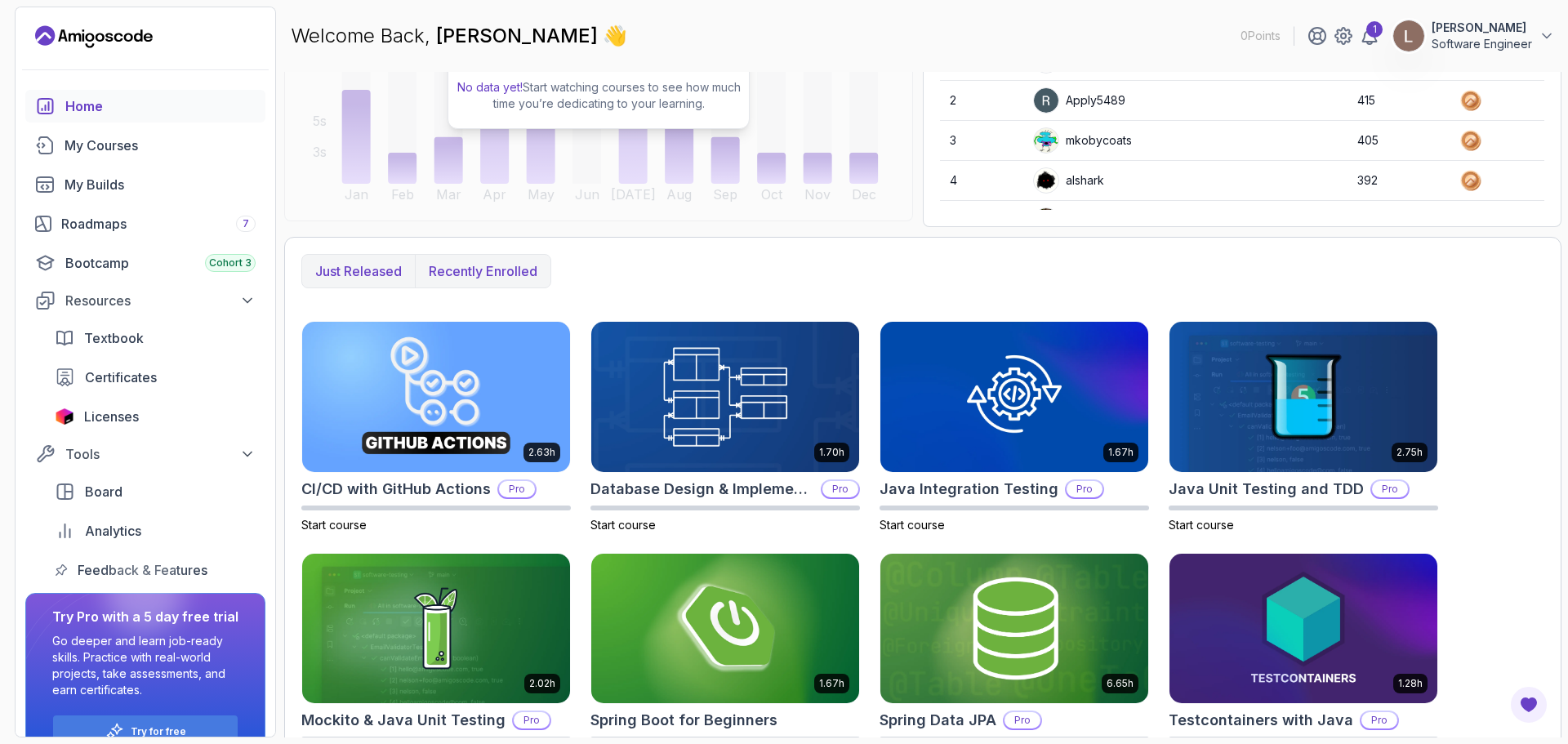
scroll to position [303, 0]
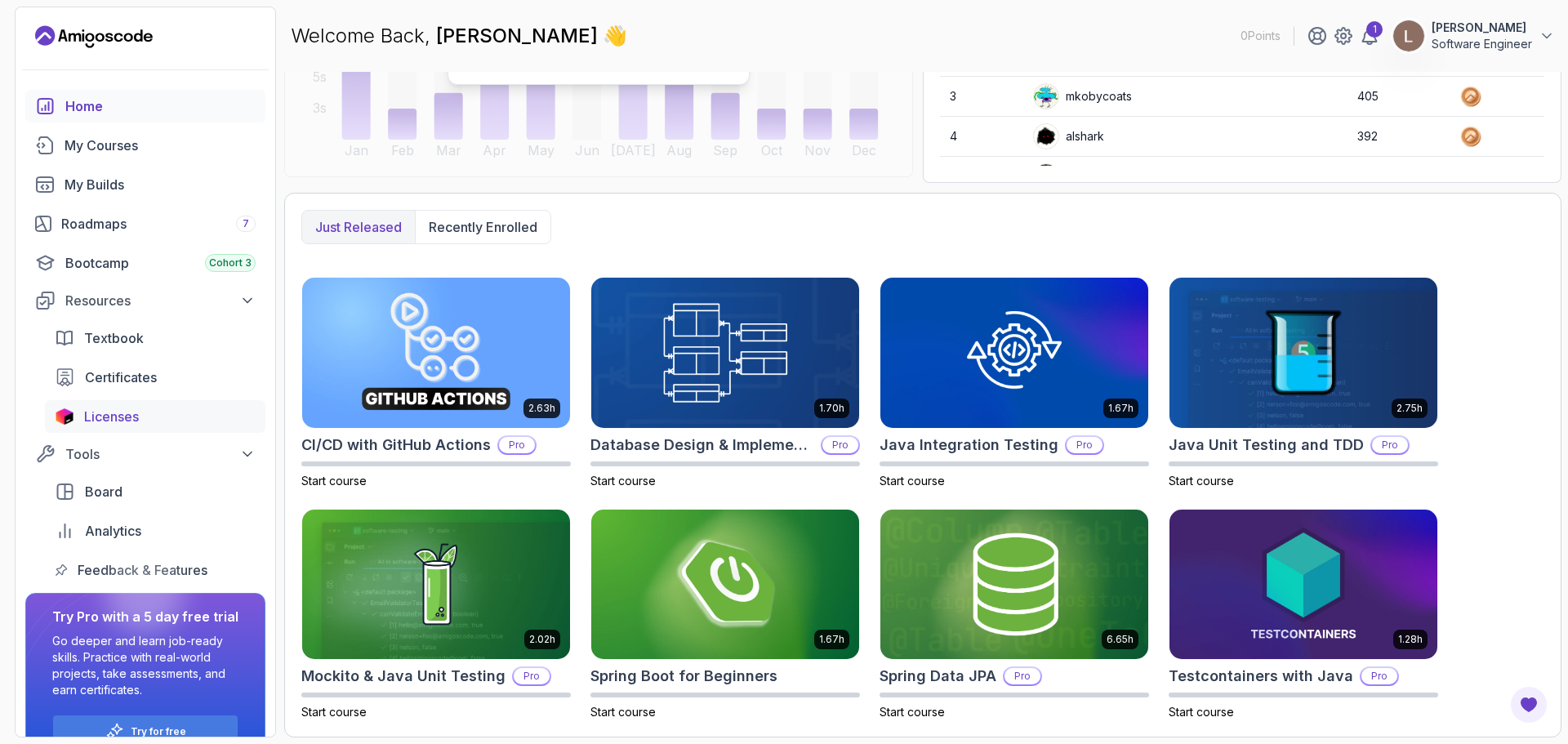
click at [119, 419] on span "Licenses" at bounding box center [111, 417] width 55 height 20
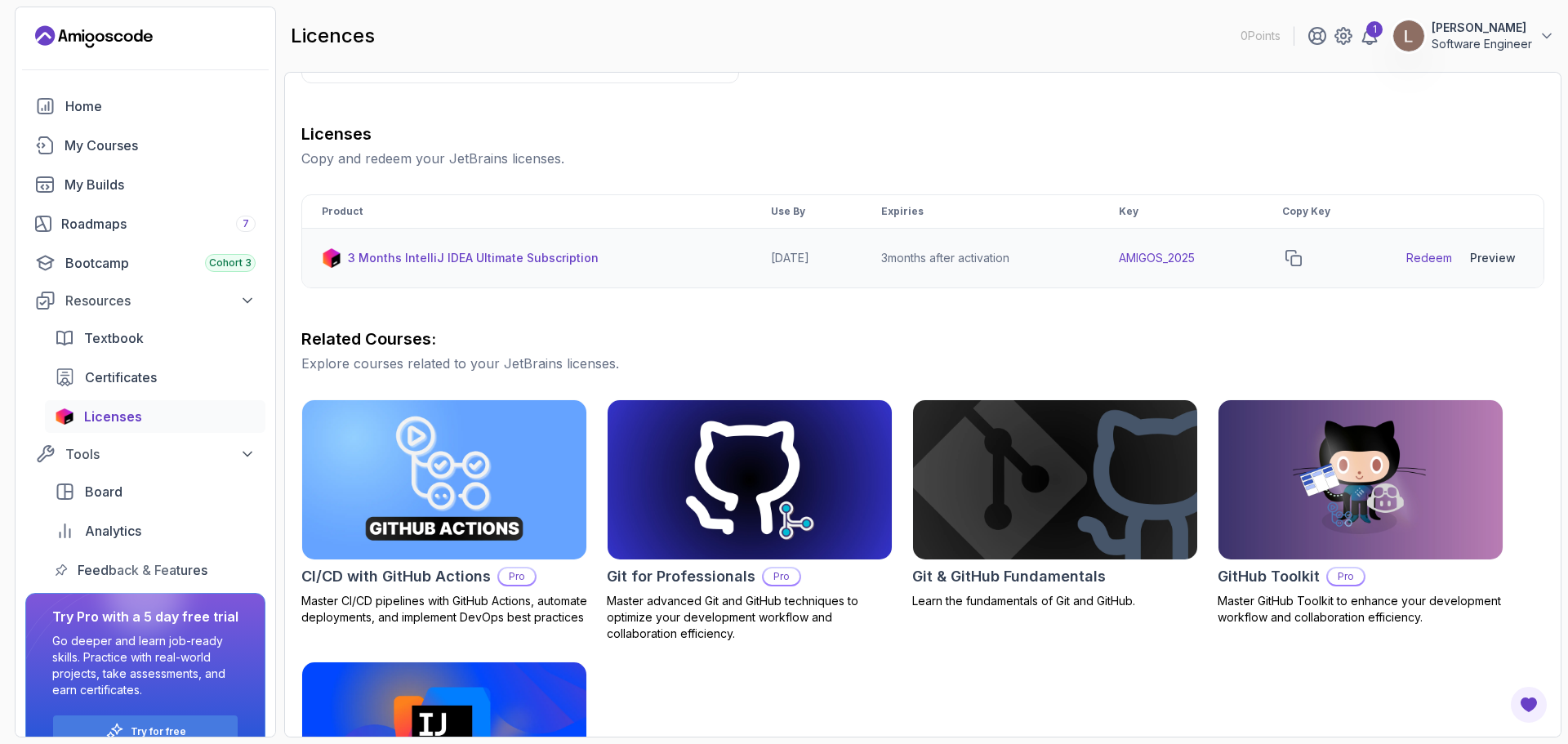
scroll to position [245, 0]
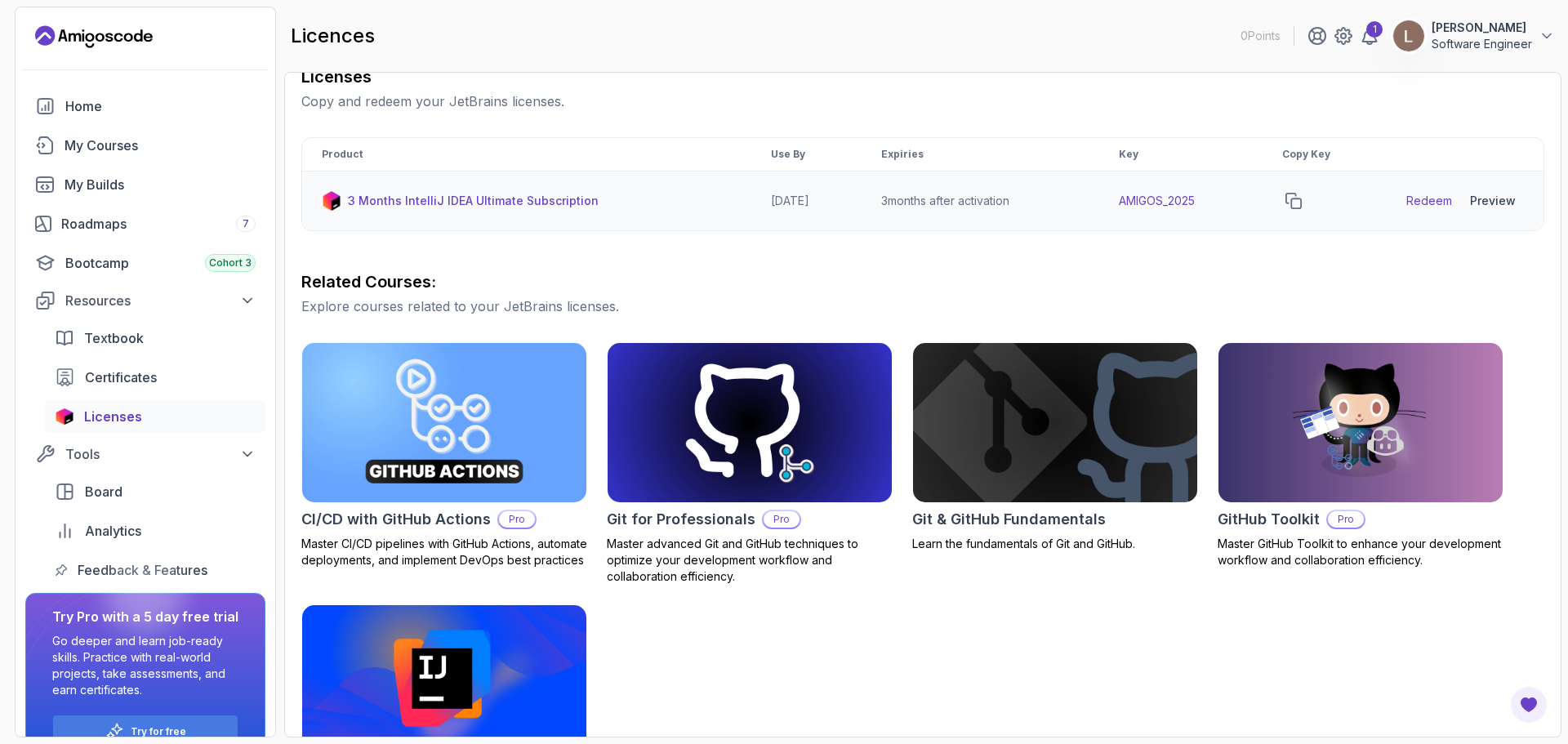
drag, startPoint x: 1024, startPoint y: 202, endPoint x: 886, endPoint y: 195, distance: 138.2
click at [886, 195] on td "3 months after activation" at bounding box center [981, 201] width 238 height 59
click at [839, 258] on div "Licenses Copy and redeem your JetBrains licenses. Product Use By Expiries Key C…" at bounding box center [923, 449] width 1243 height 766
click at [171, 443] on button "Tools" at bounding box center [145, 454] width 240 height 30
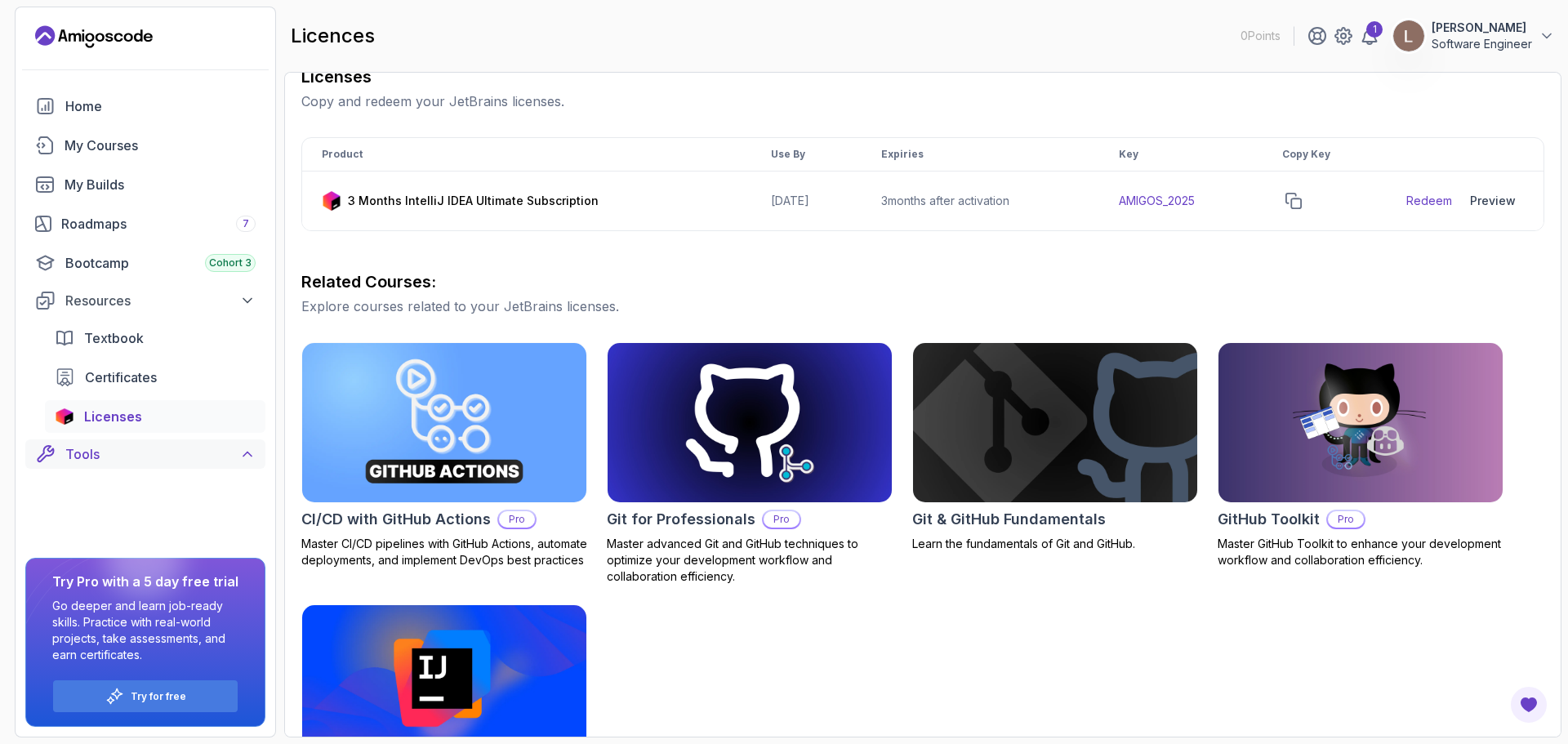
click at [190, 449] on div "Tools" at bounding box center [160, 454] width 190 height 20
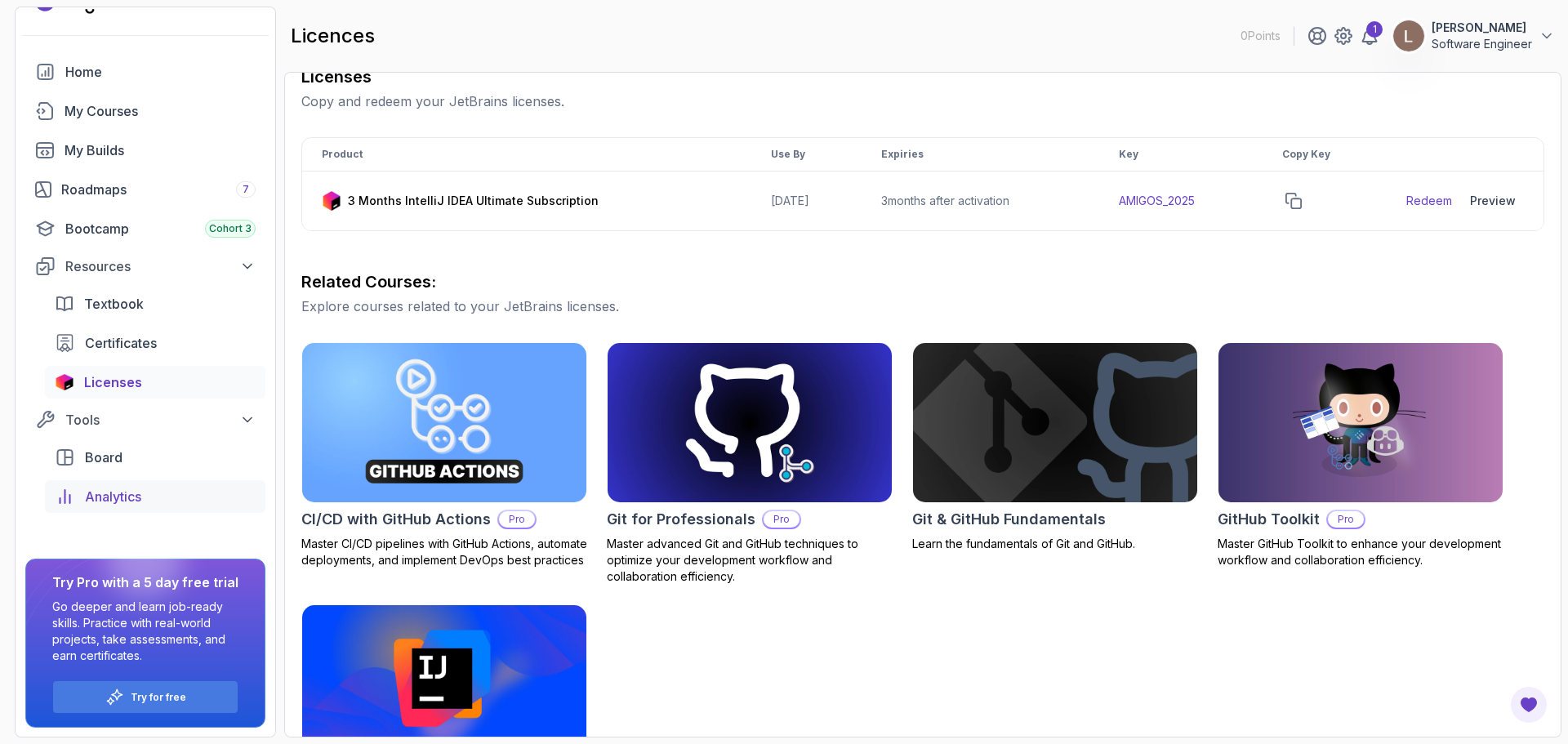
scroll to position [35, 0]
click at [147, 502] on div "Analytics" at bounding box center [170, 496] width 171 height 20
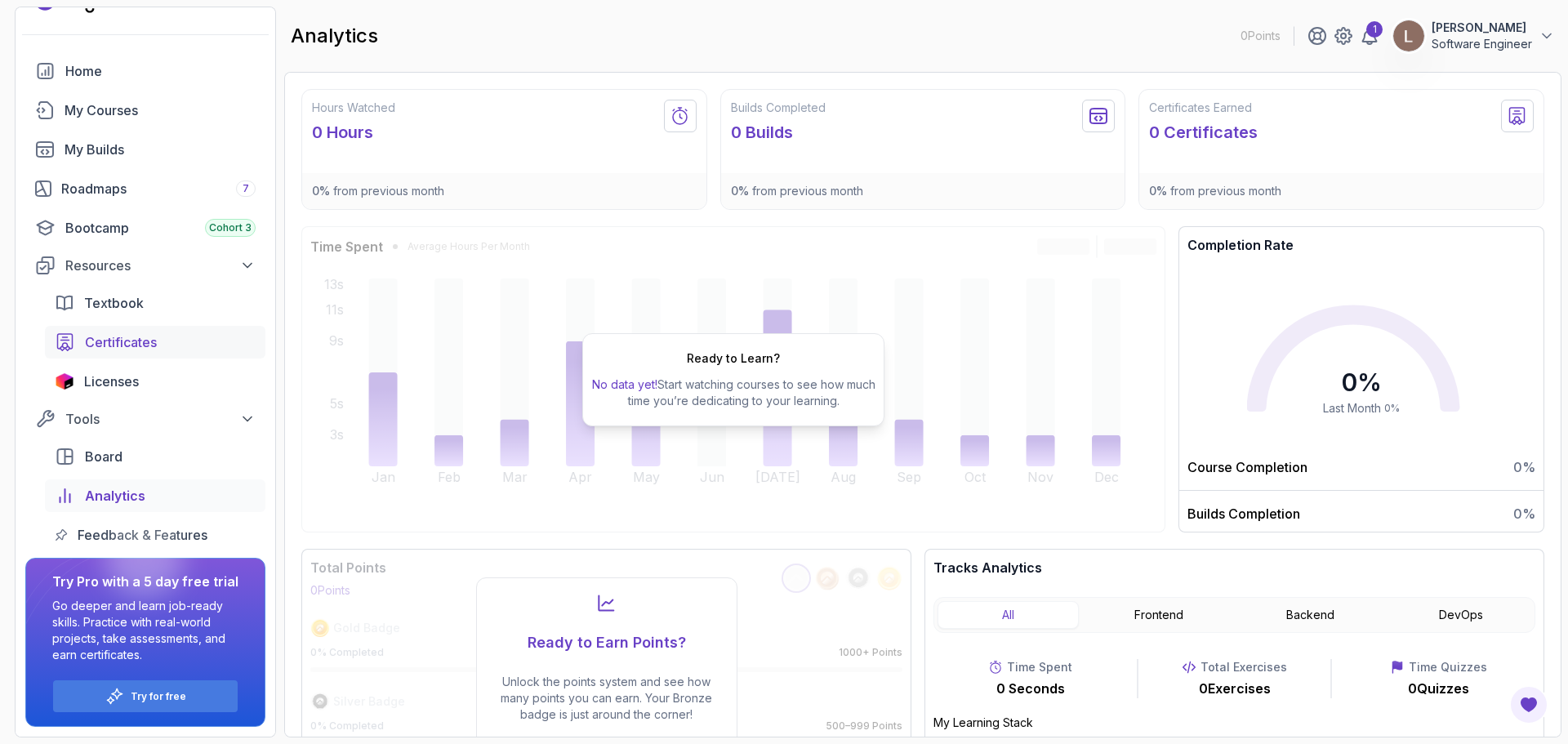
click at [113, 343] on span "Certificates" at bounding box center [121, 342] width 72 height 20
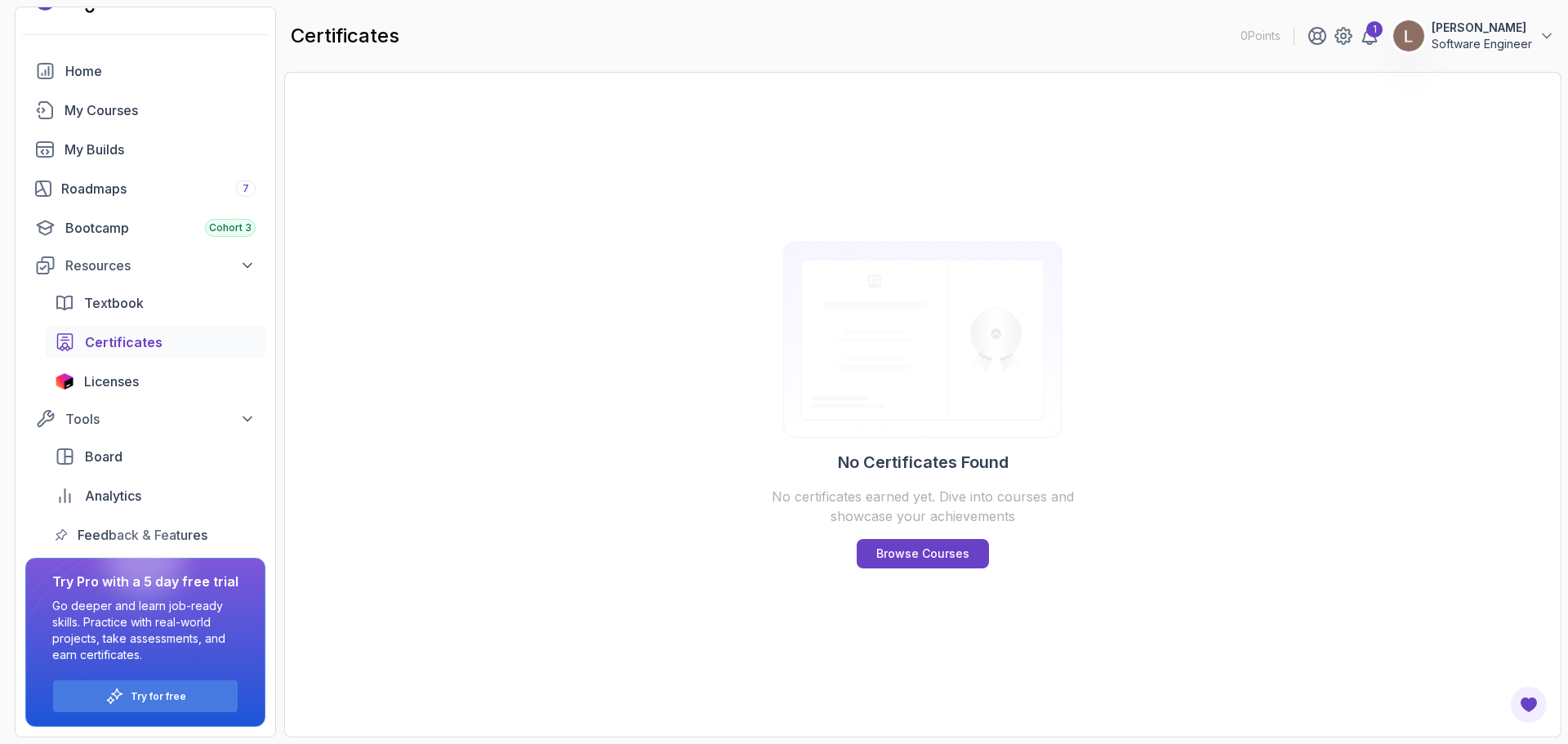
click at [121, 320] on div "Textbook Certificates Licenses" at bounding box center [155, 341] width 221 height 111
click at [107, 257] on div "Resources" at bounding box center [160, 266] width 190 height 20
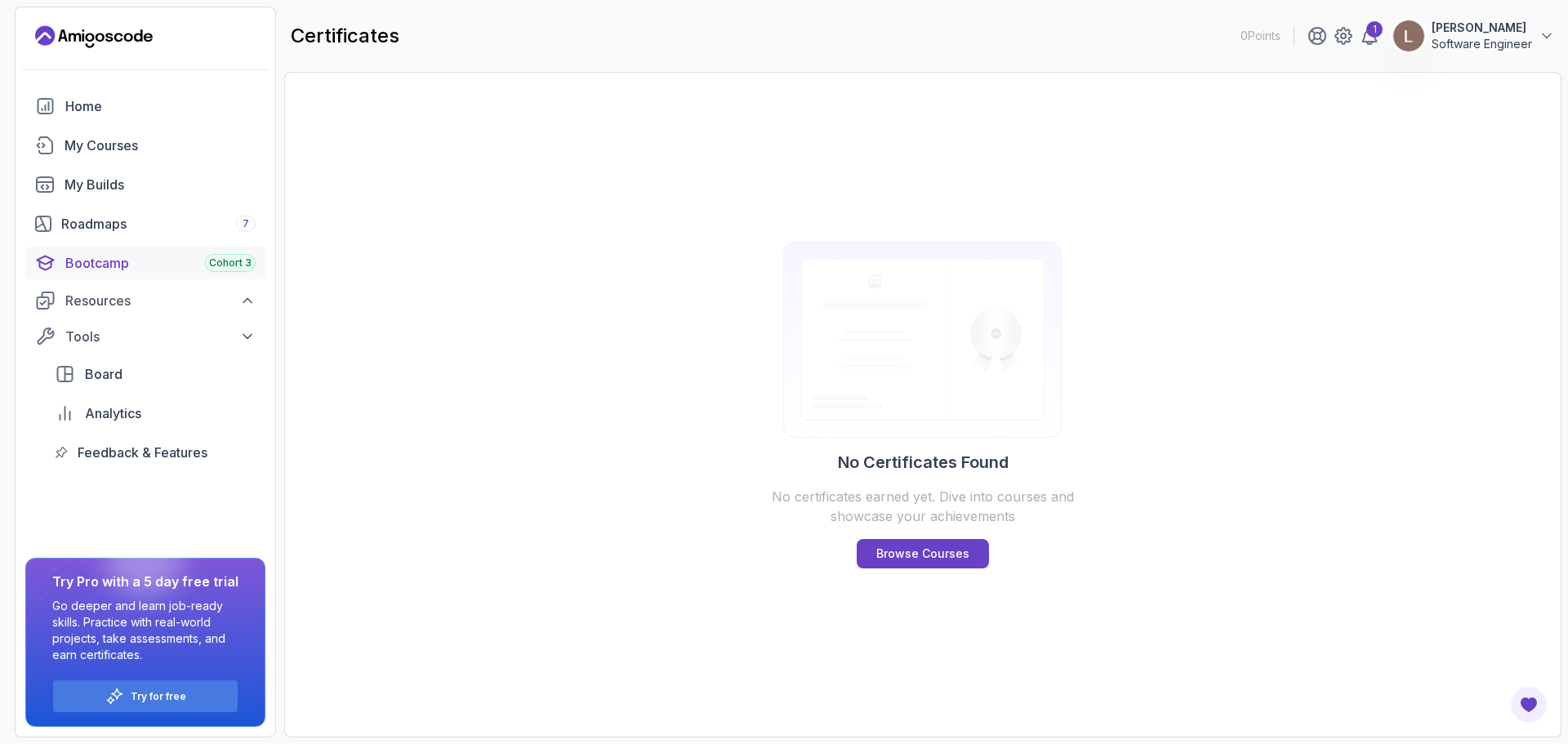
click at [95, 274] on link "Bootcamp Cohort 3" at bounding box center [145, 263] width 240 height 32
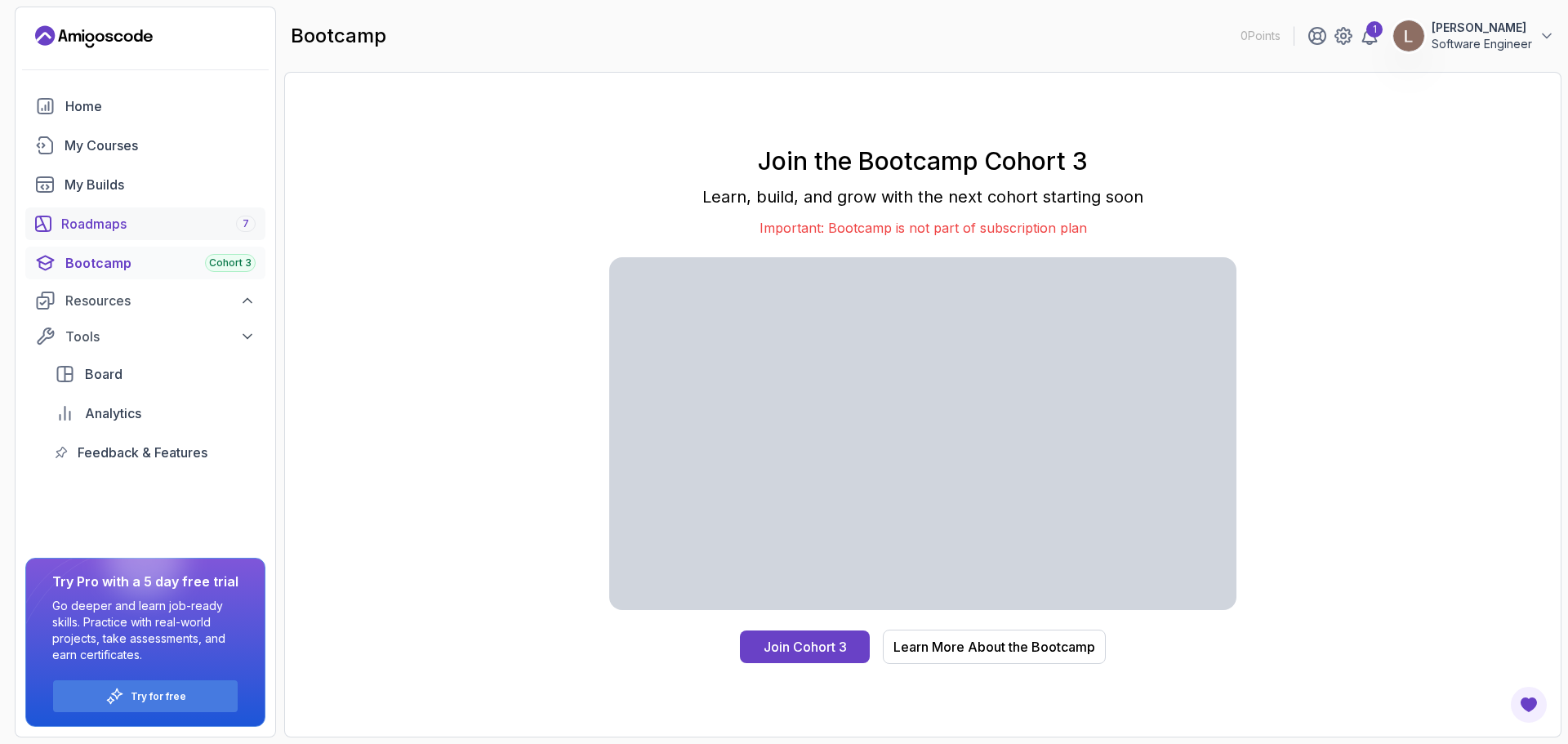
click at [115, 219] on div "Roadmaps 7" at bounding box center [159, 224] width 195 height 20
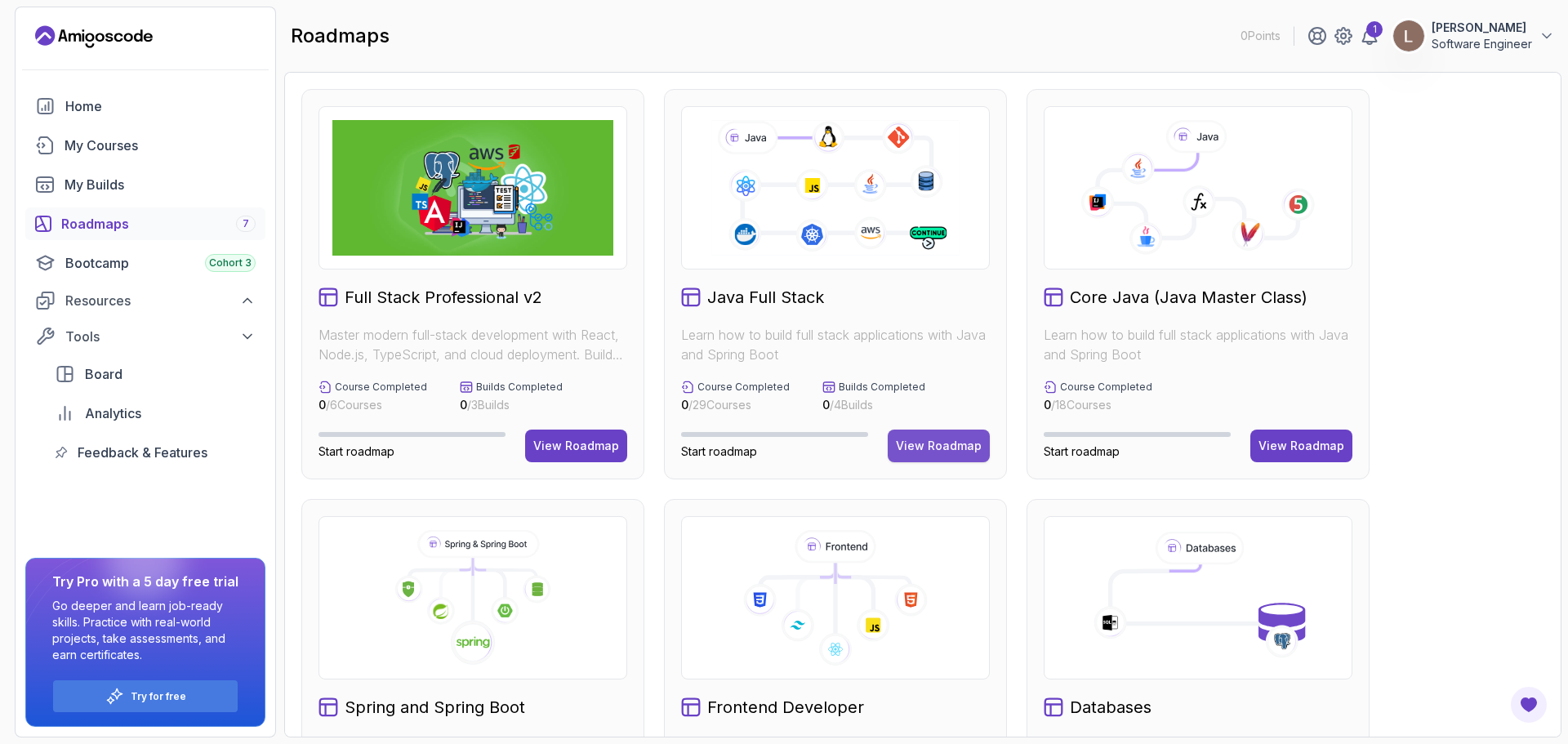
click at [914, 434] on button "View Roadmap" at bounding box center [938, 446] width 102 height 32
